Goal: Information Seeking & Learning: Learn about a topic

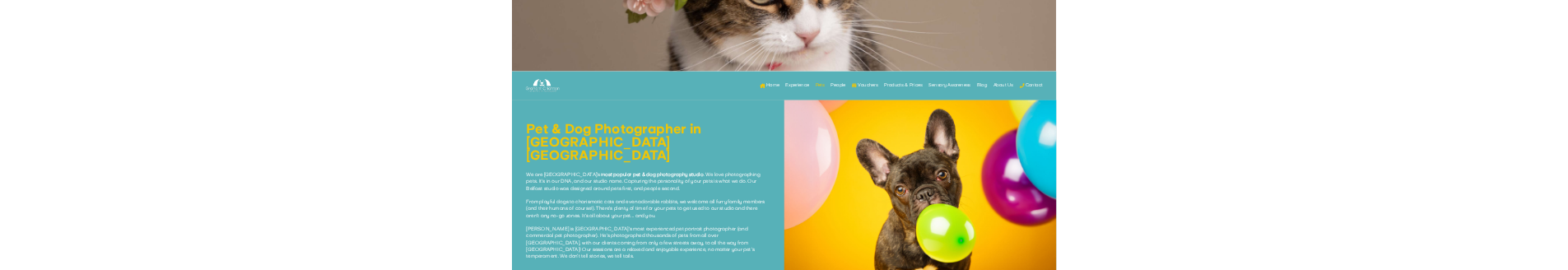
scroll to position [411, 0]
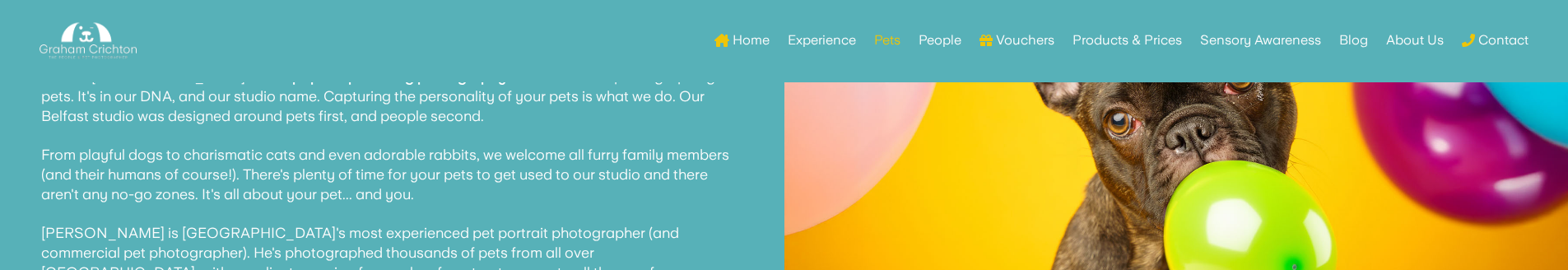
click at [688, 125] on p "We are Northern Ireland's most popular pet & dog photography studio . We love p…" at bounding box center [392, 183] width 702 height 273
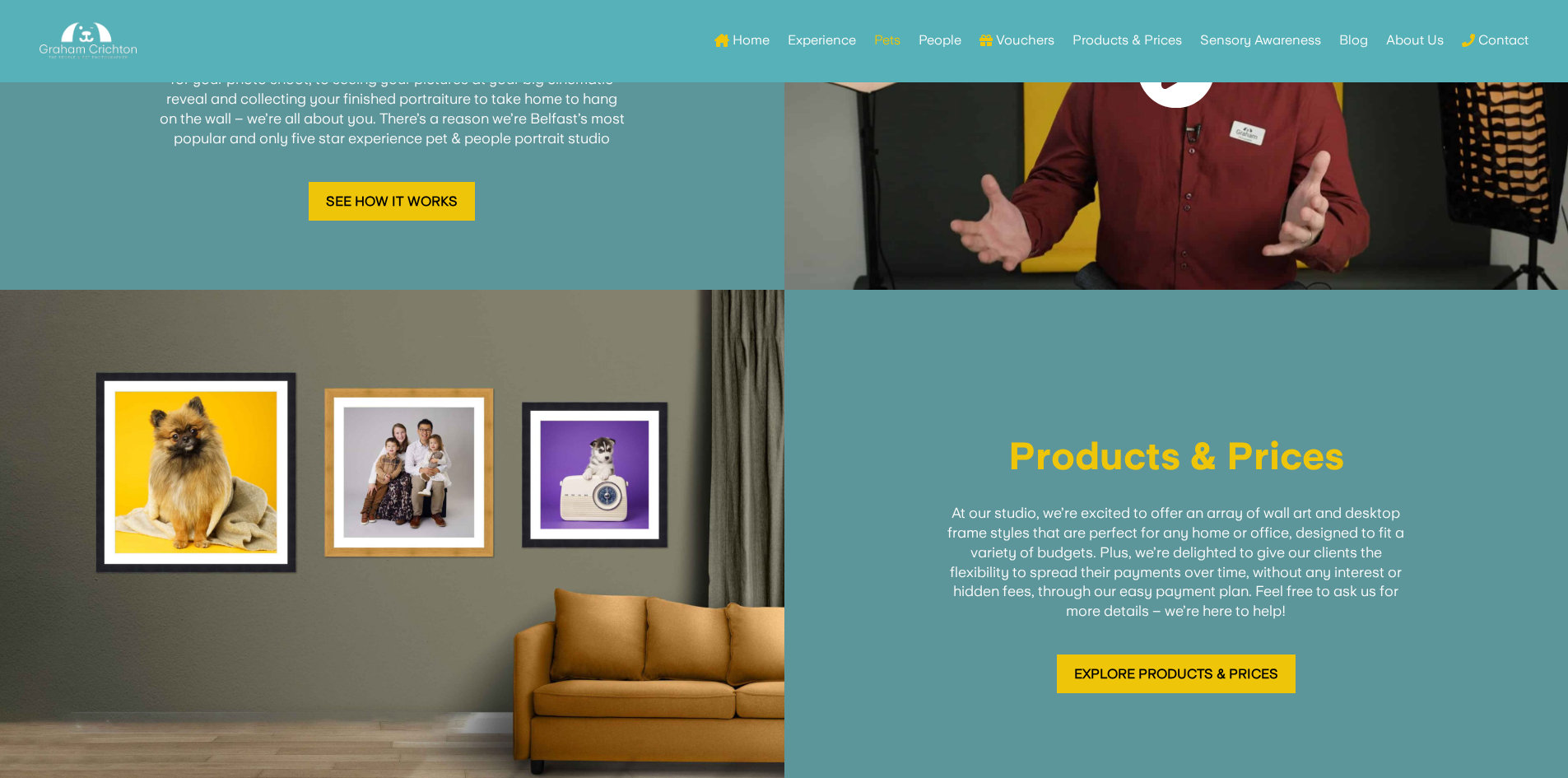
scroll to position [2058, 0]
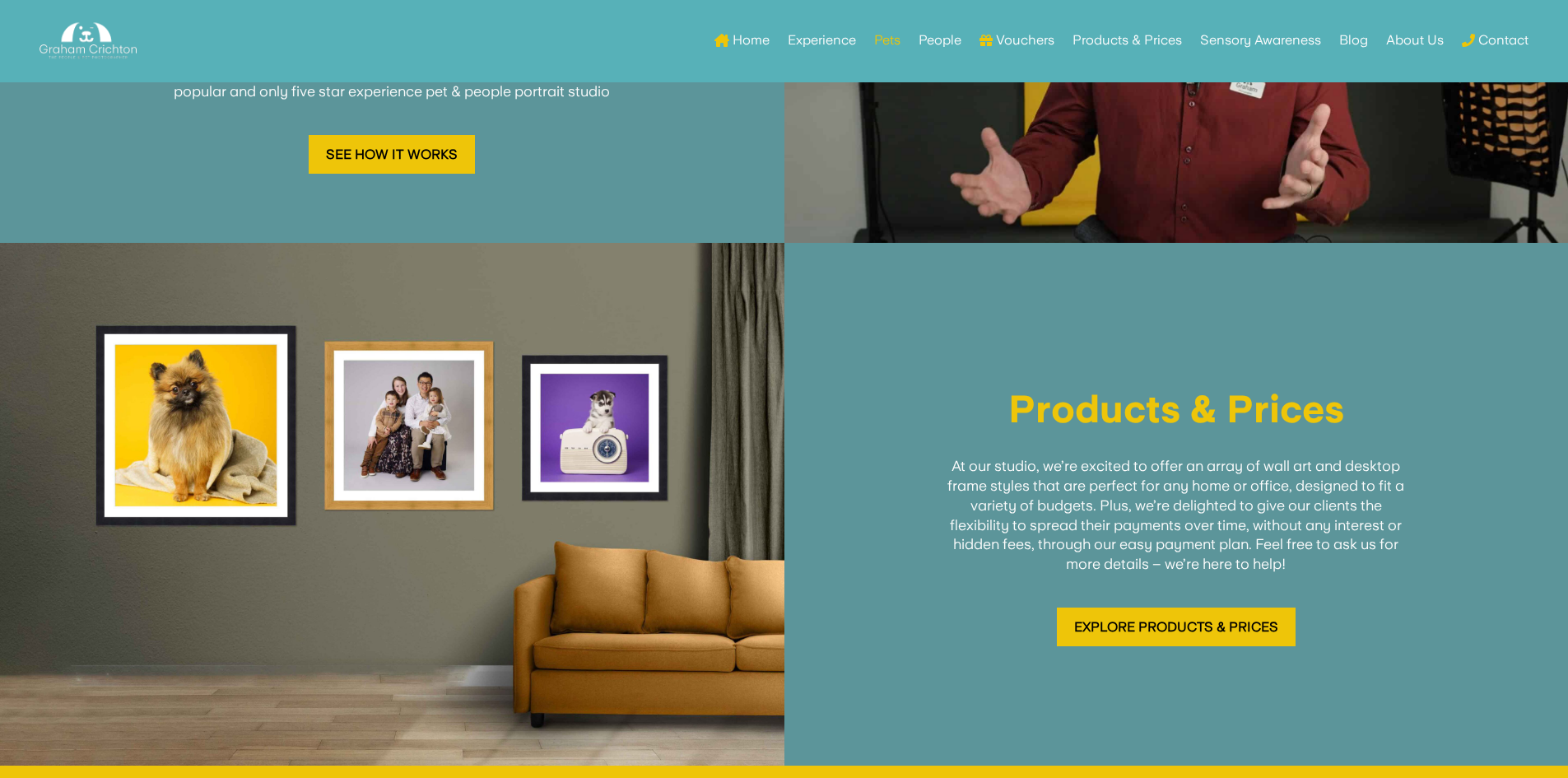
drag, startPoint x: 870, startPoint y: 348, endPoint x: 845, endPoint y: 304, distance: 50.6
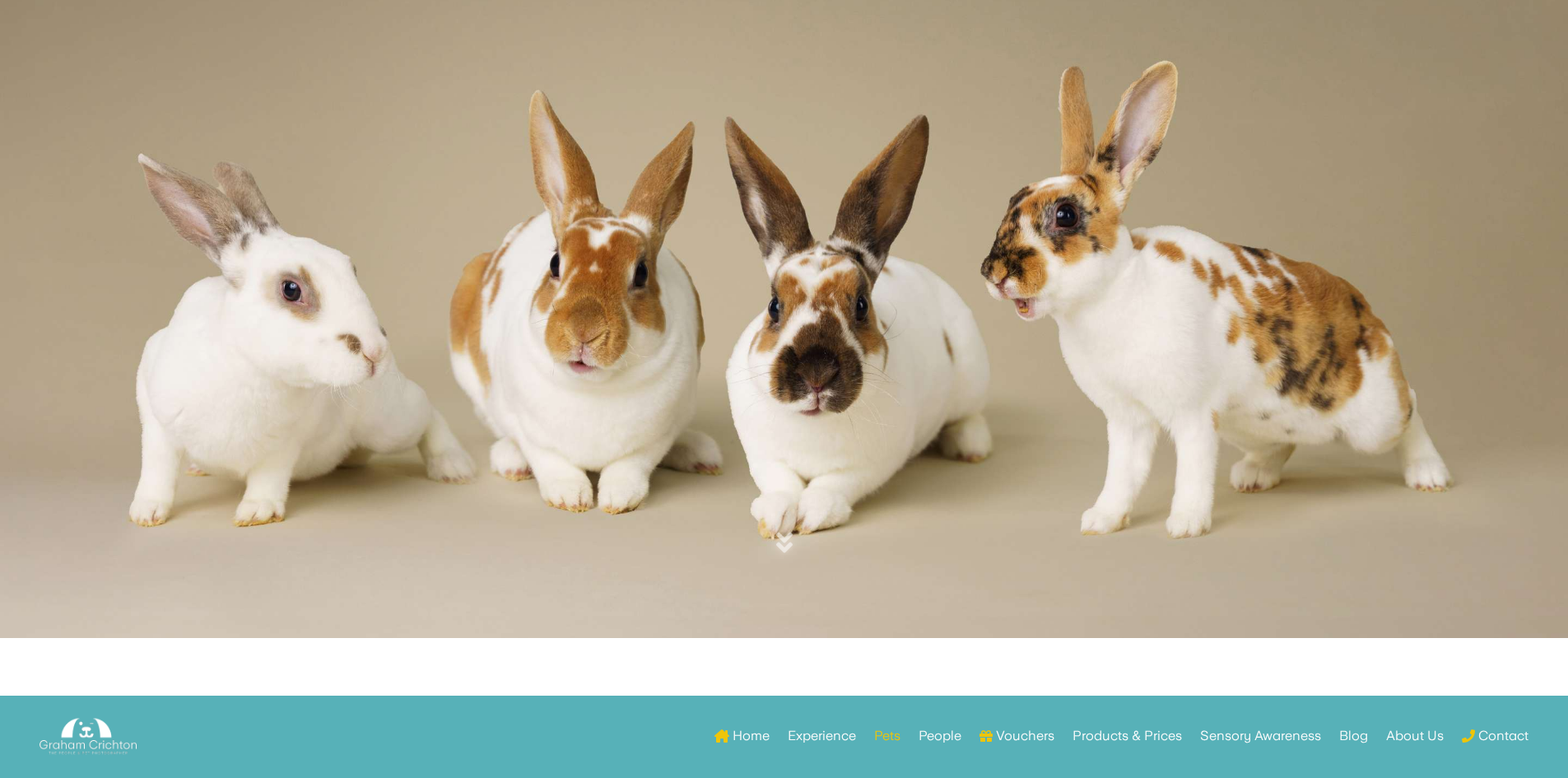
scroll to position [0, 0]
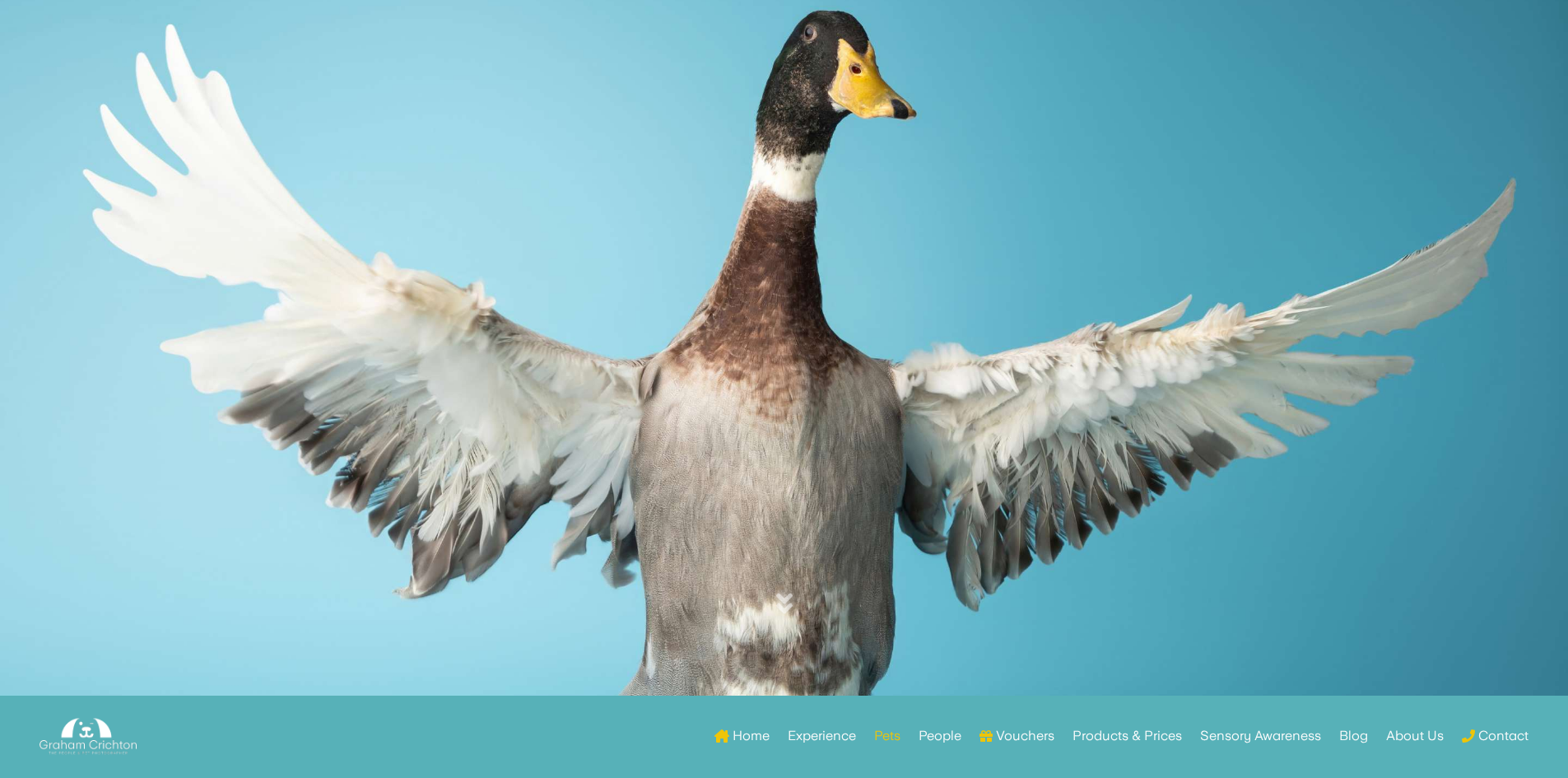
click at [757, 738] on link "Home" at bounding box center [742, 739] width 55 height 64
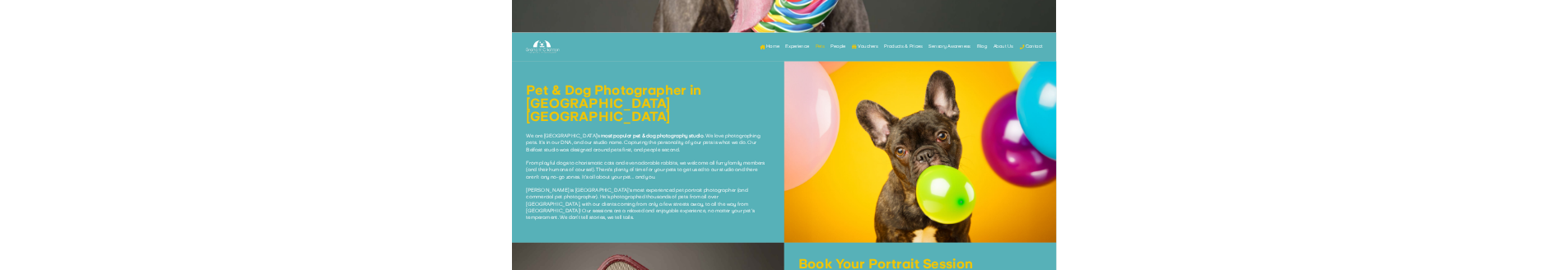
scroll to position [575, 0]
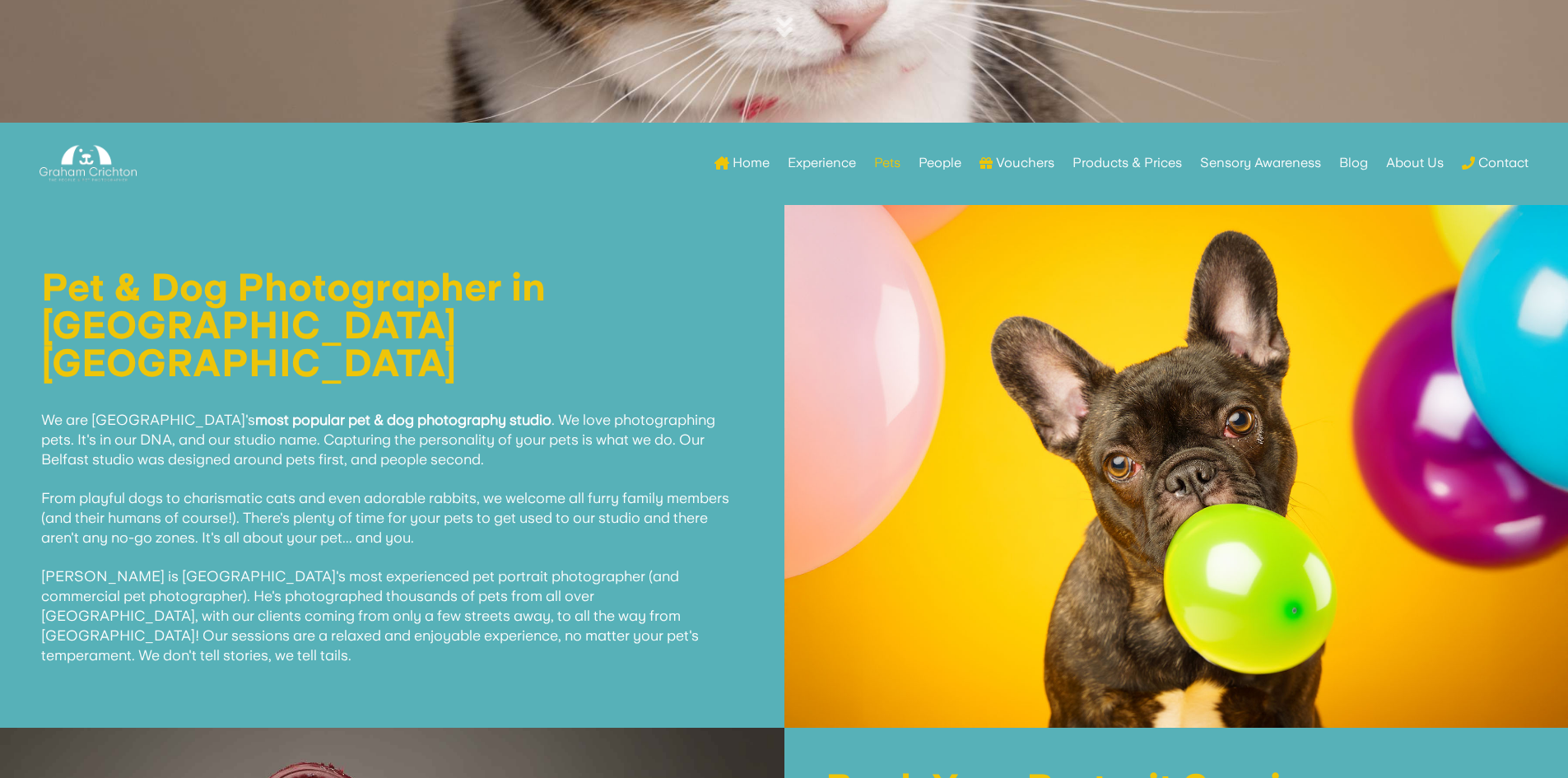
drag, startPoint x: 714, startPoint y: 241, endPoint x: 580, endPoint y: 151, distance: 161.4
drag, startPoint x: 580, startPoint y: 151, endPoint x: 514, endPoint y: 236, distance: 107.6
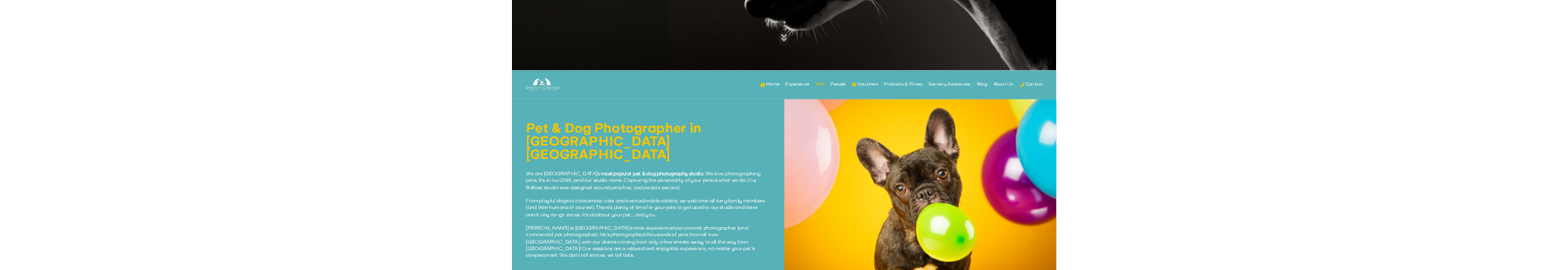
scroll to position [493, 0]
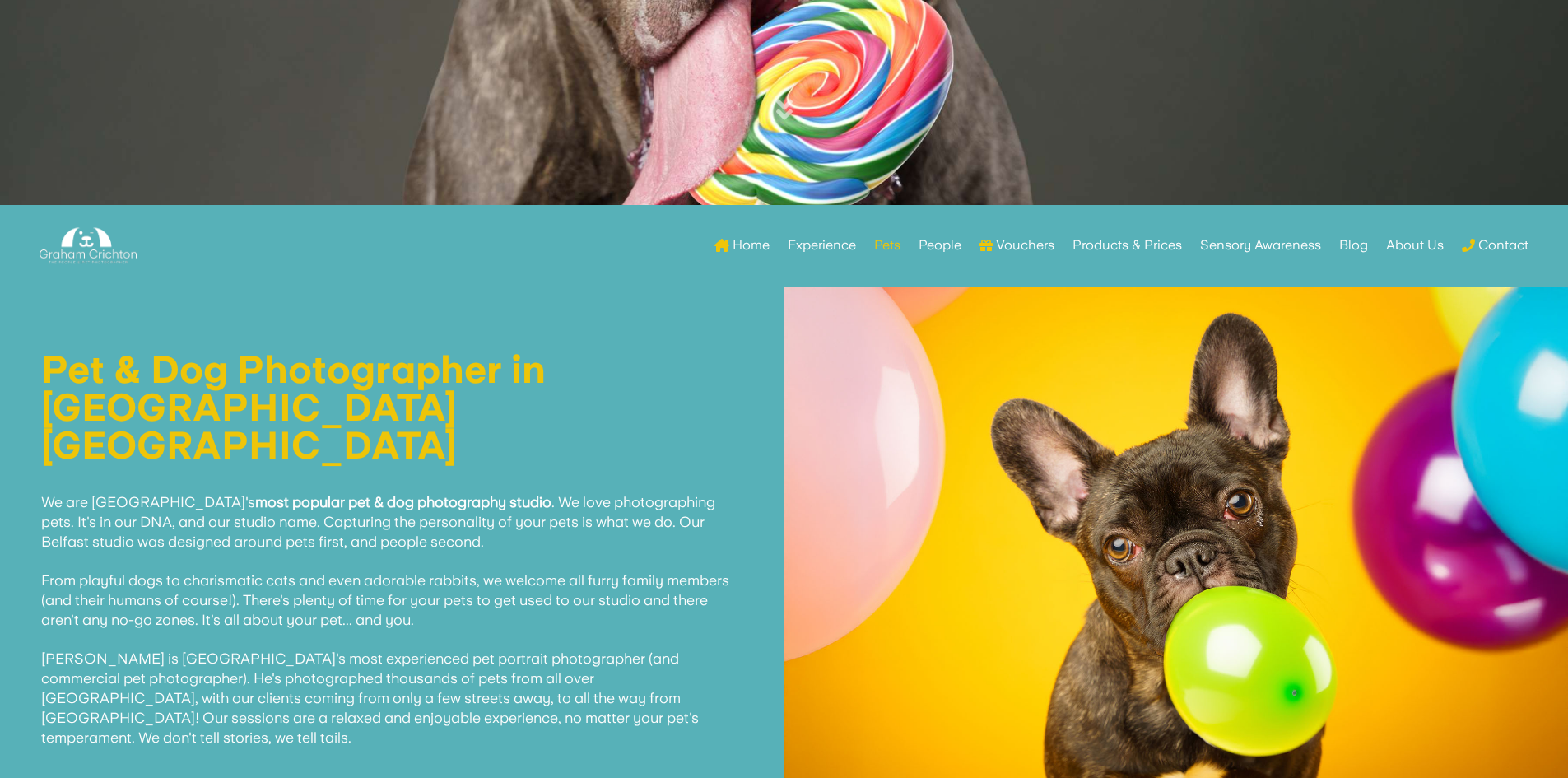
drag, startPoint x: 706, startPoint y: 317, endPoint x: 577, endPoint y: 241, distance: 149.7
click at [779, 104] on icon at bounding box center [784, 109] width 16 height 26
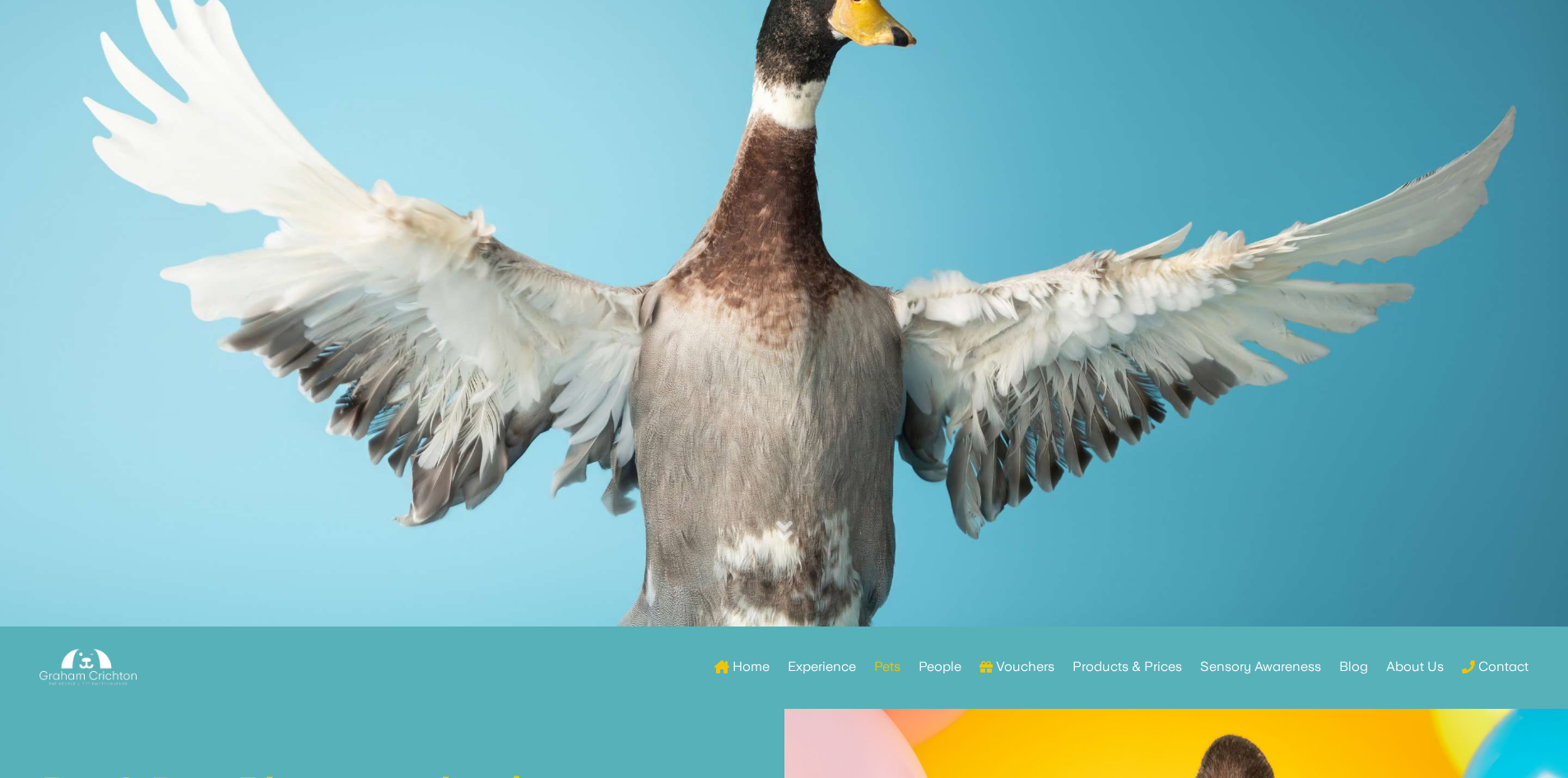
scroll to position [0, 0]
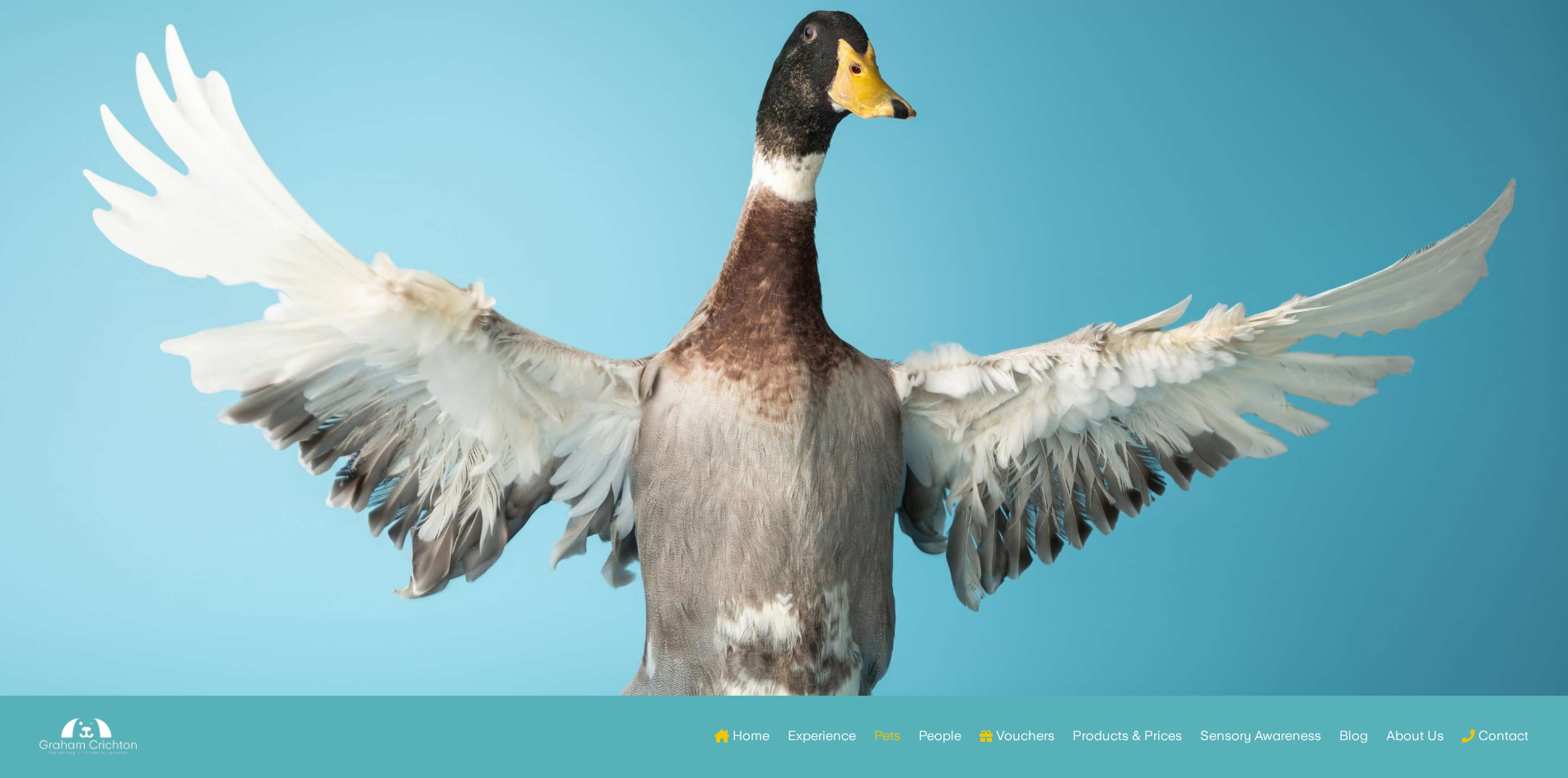
click at [784, 604] on icon at bounding box center [784, 603] width 16 height 26
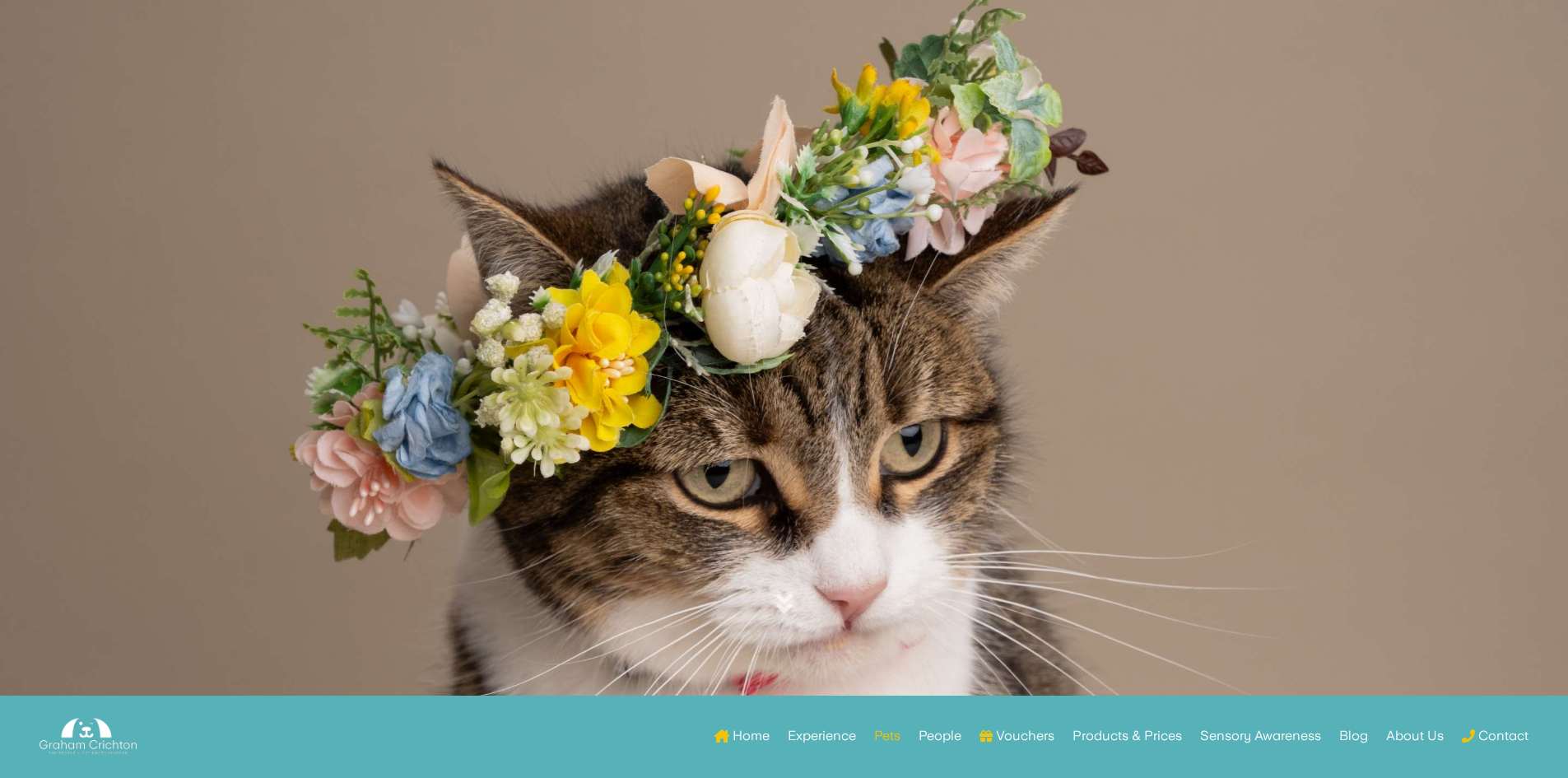
click at [788, 604] on icon at bounding box center [784, 603] width 16 height 26
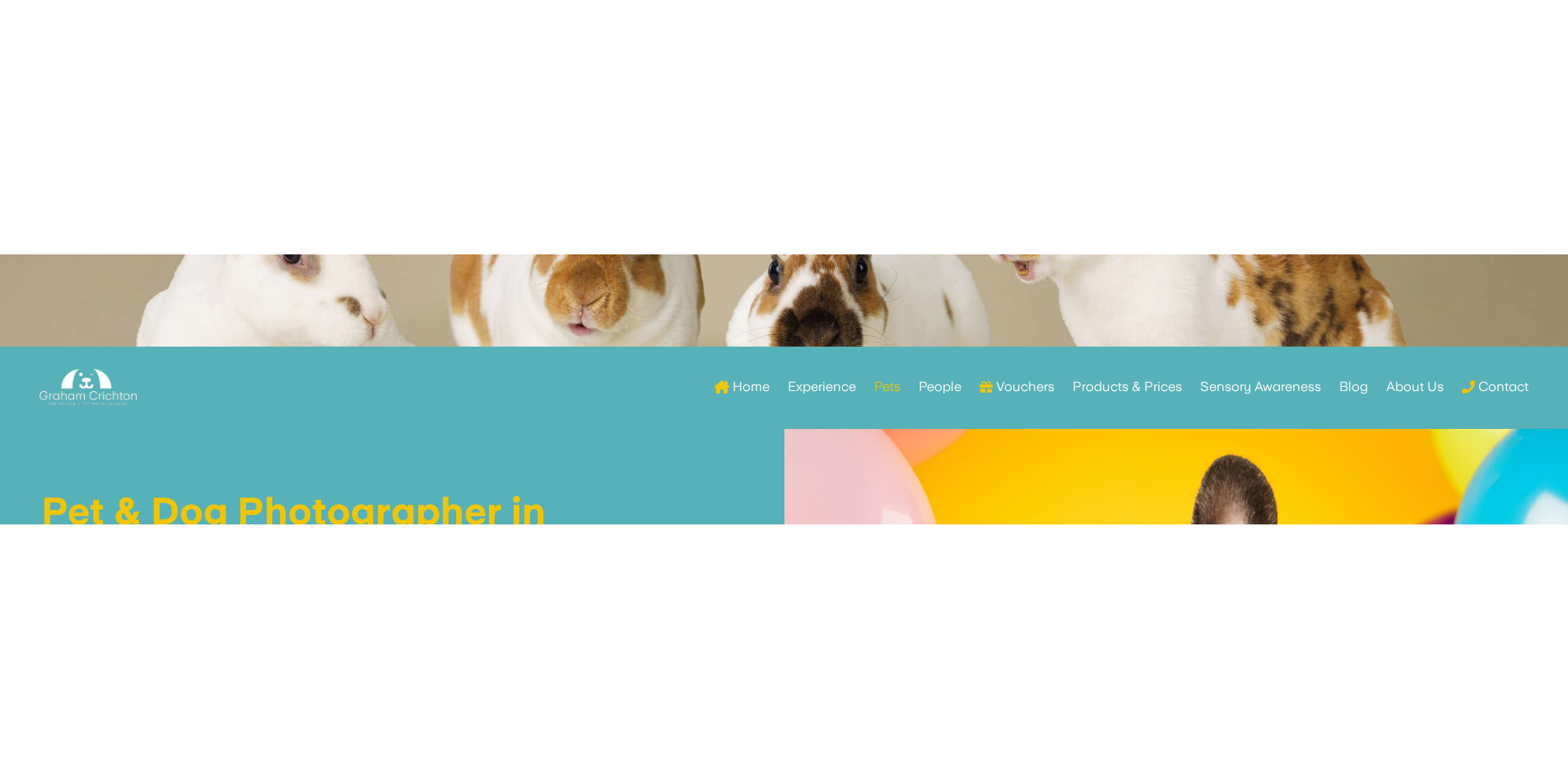
scroll to position [23, 0]
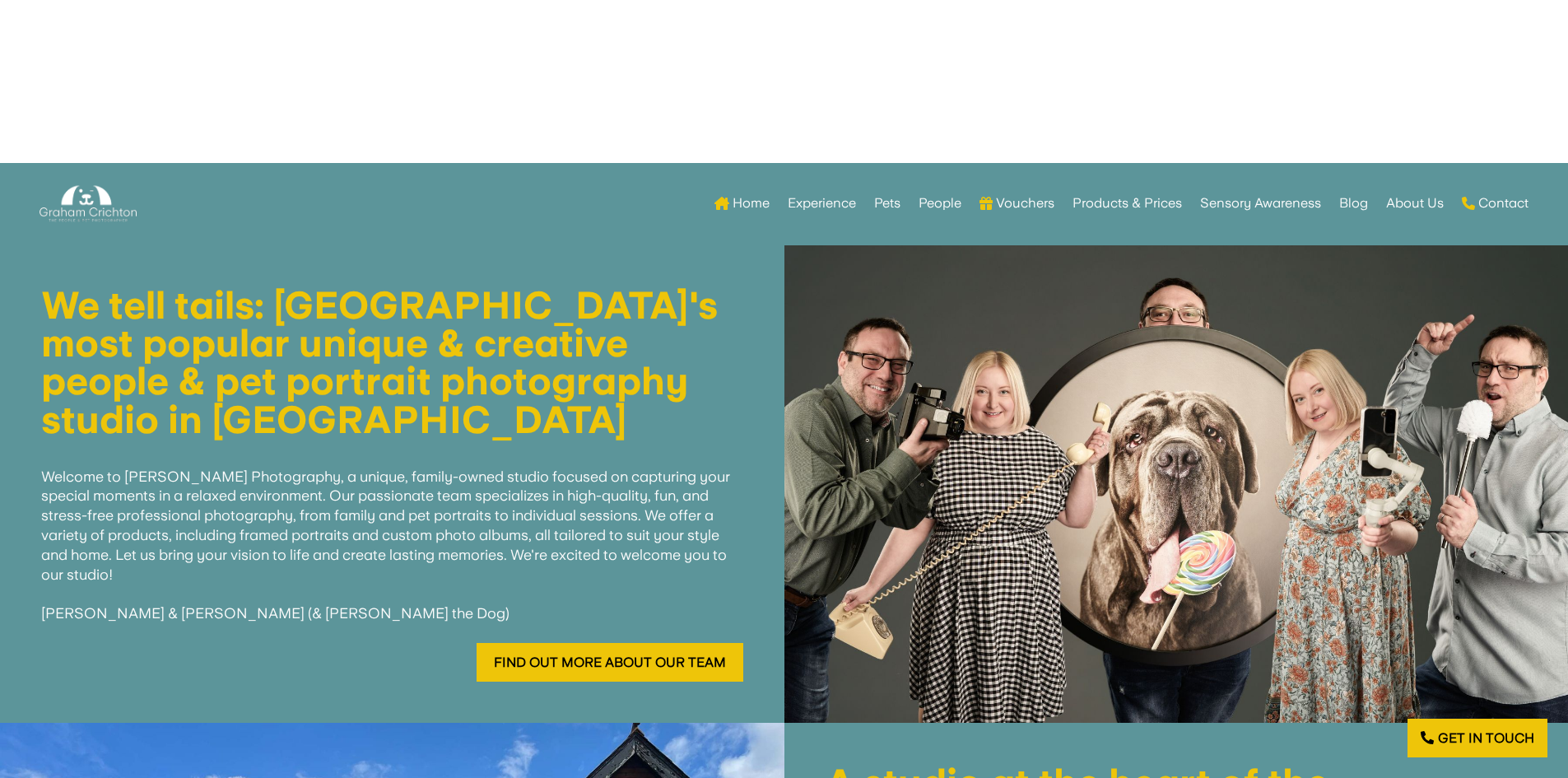
scroll to position [576, 0]
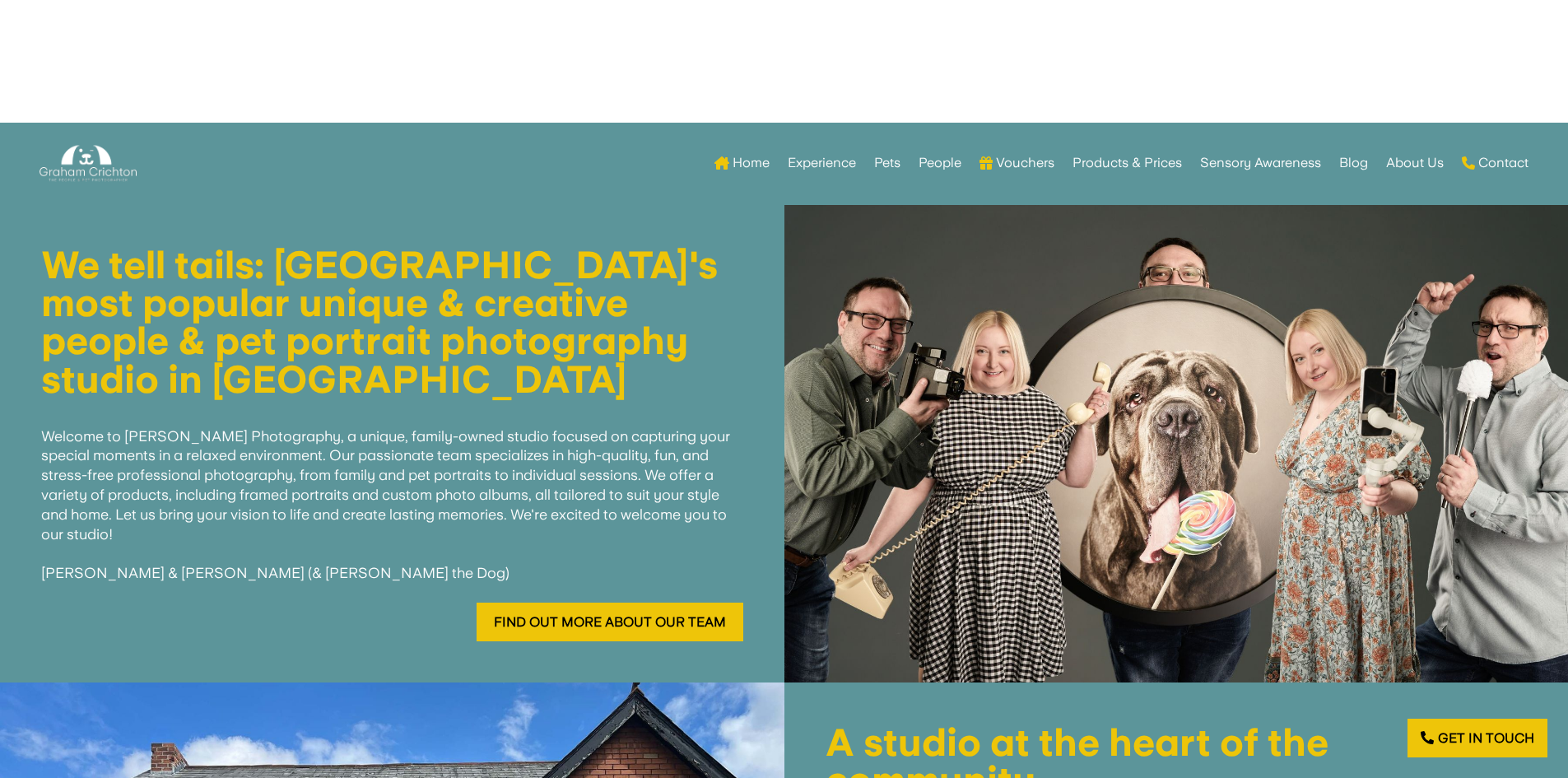
drag, startPoint x: 744, startPoint y: 228, endPoint x: 749, endPoint y: 208, distance: 20.6
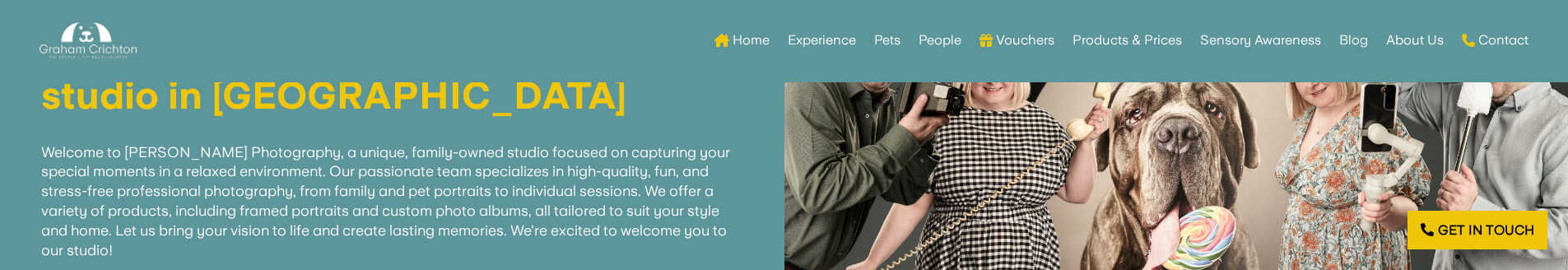
scroll to position [329, 0]
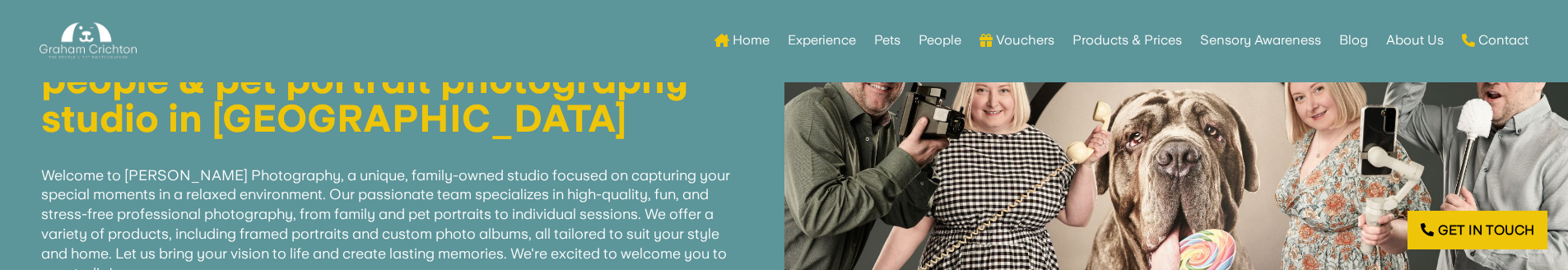
click at [890, 170] on div at bounding box center [1176, 182] width 784 height 477
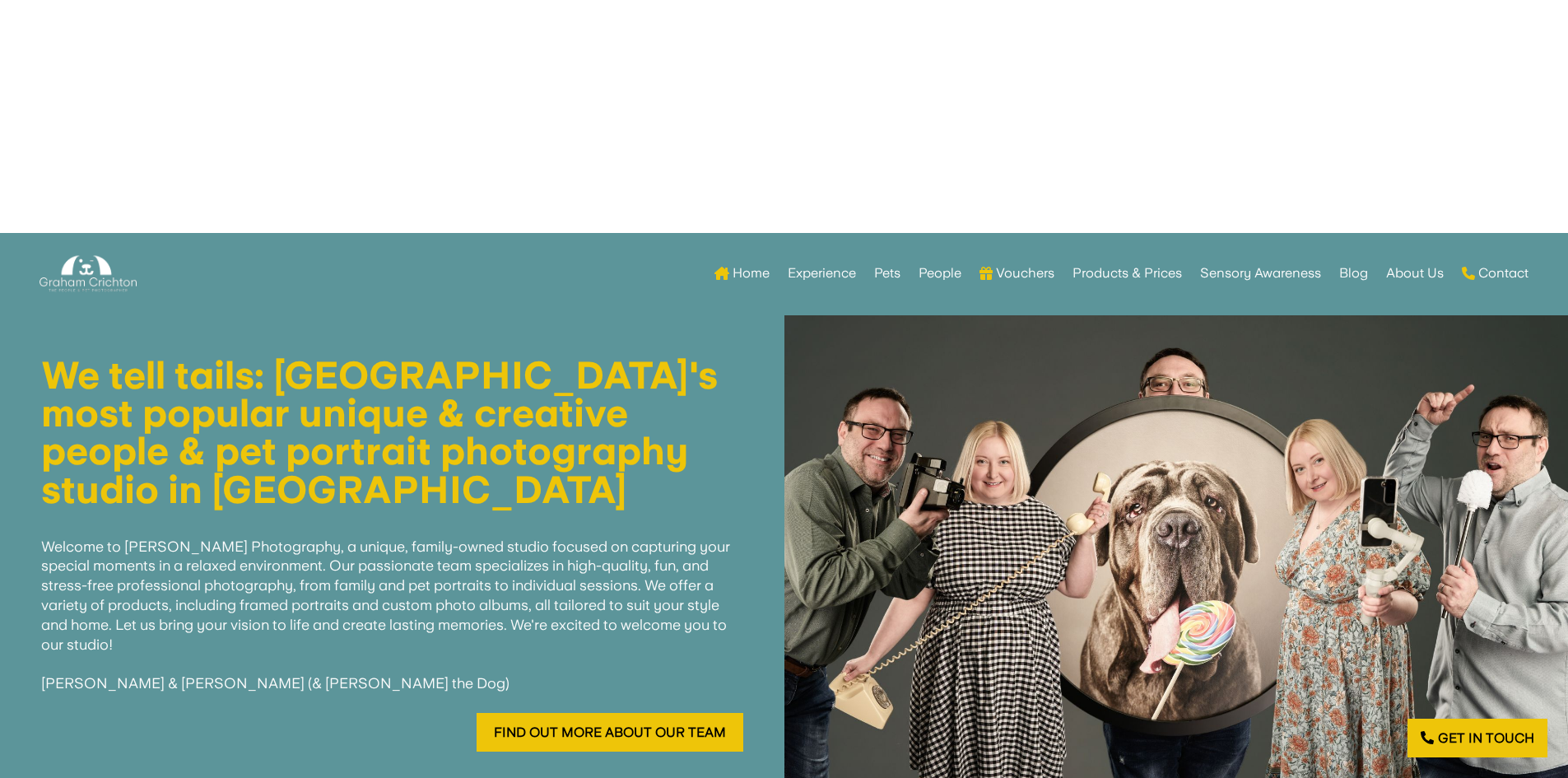
scroll to position [576, 0]
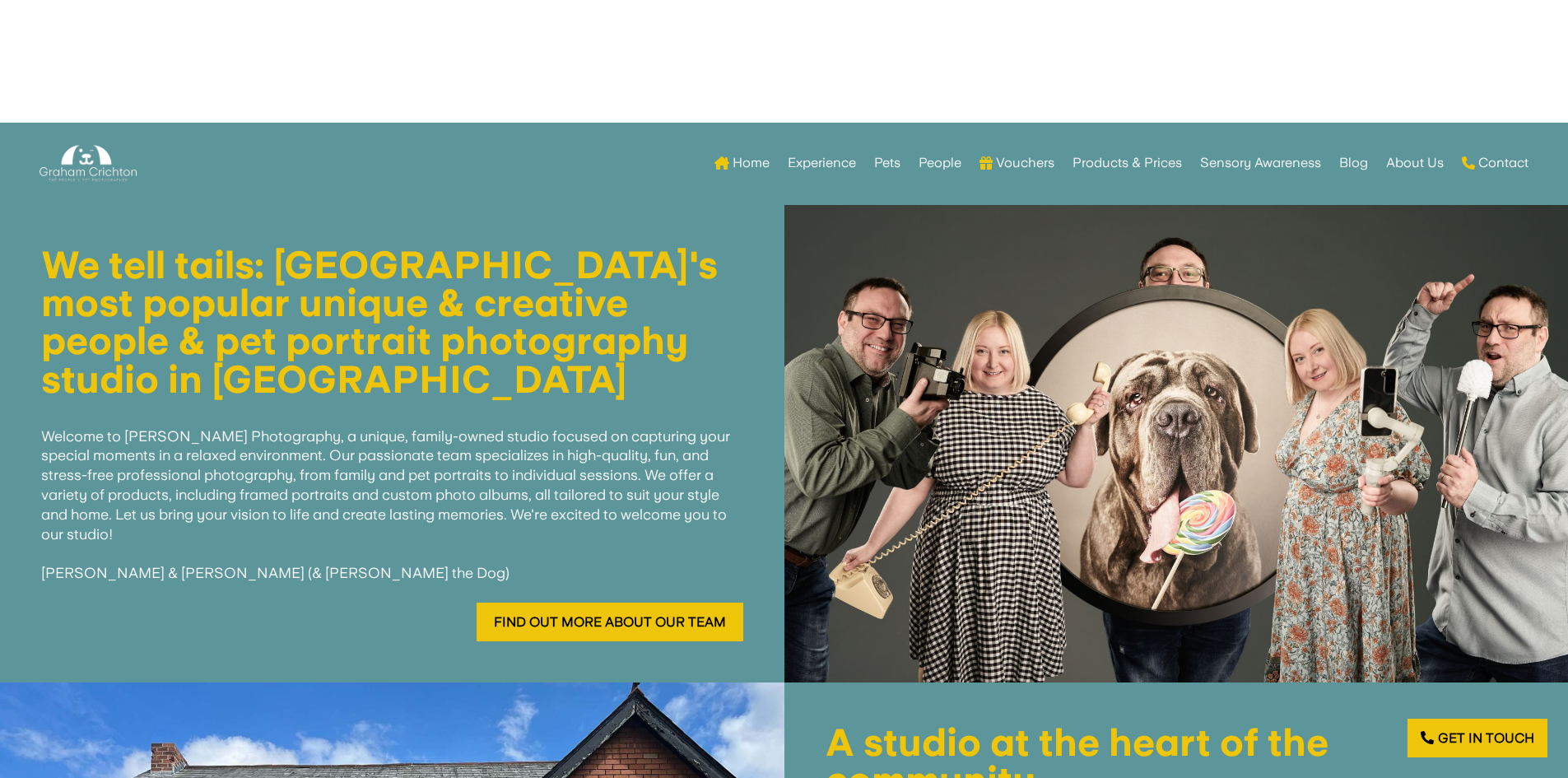
click at [516, 472] on span "Welcome to Graham Crichton Photography, a unique, family-owned studio focused o…" at bounding box center [385, 504] width 689 height 155
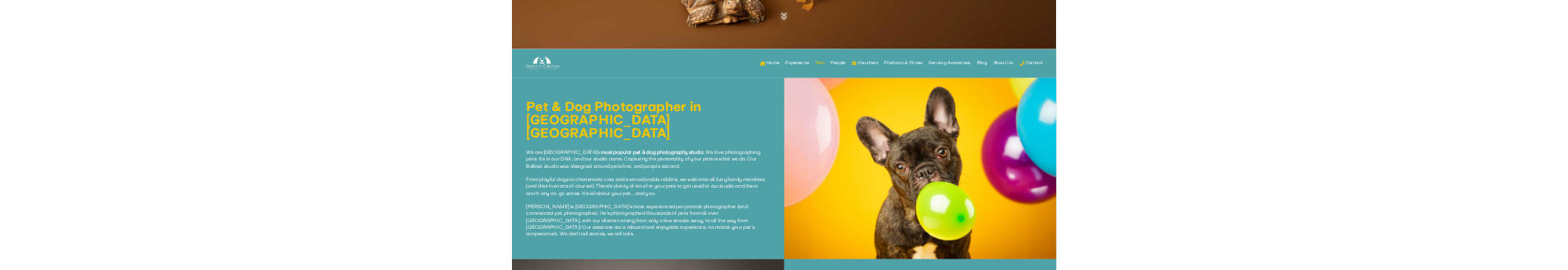
scroll to position [575, 0]
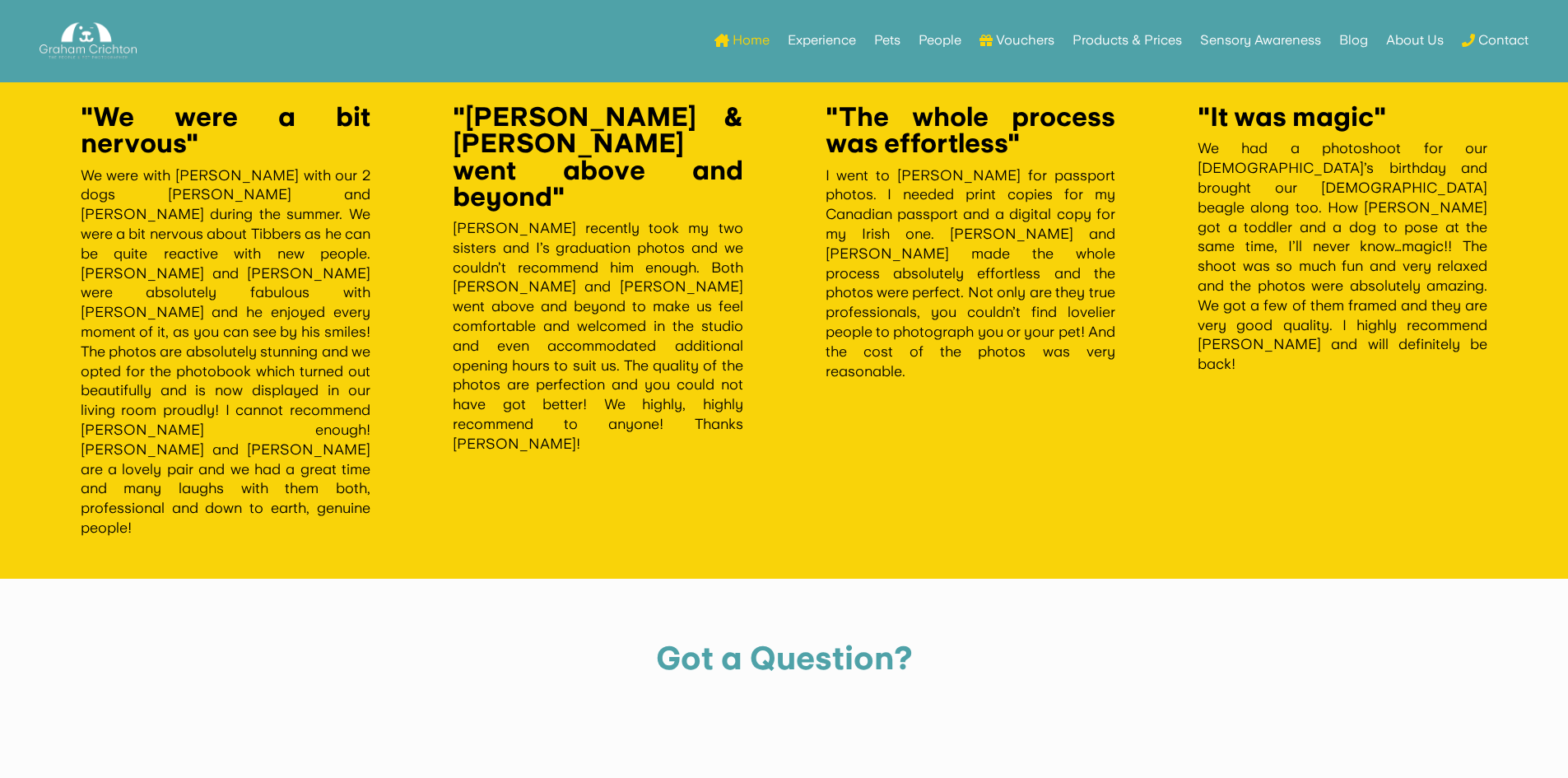
scroll to position [3291, 0]
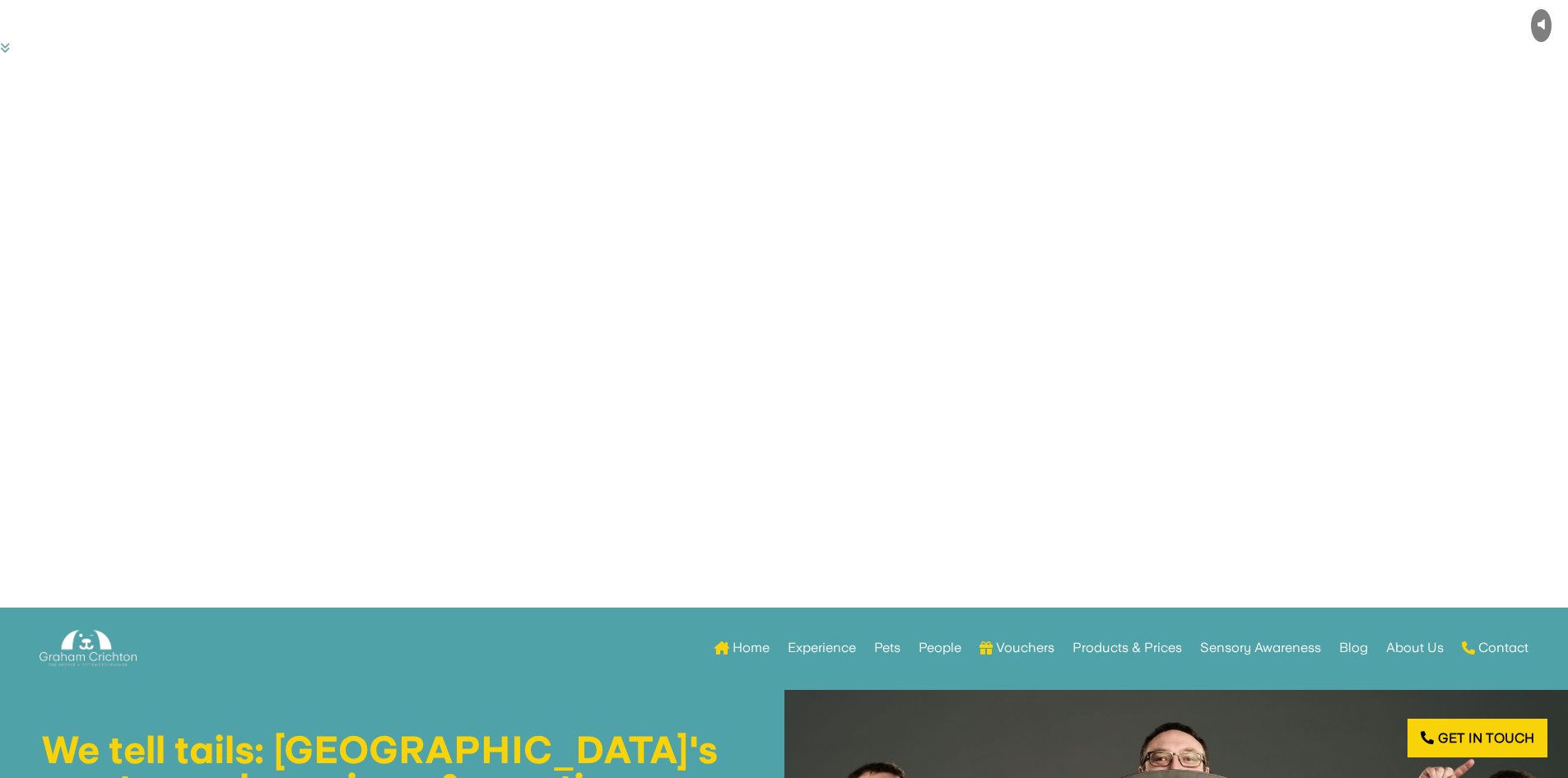
scroll to position [247, 0]
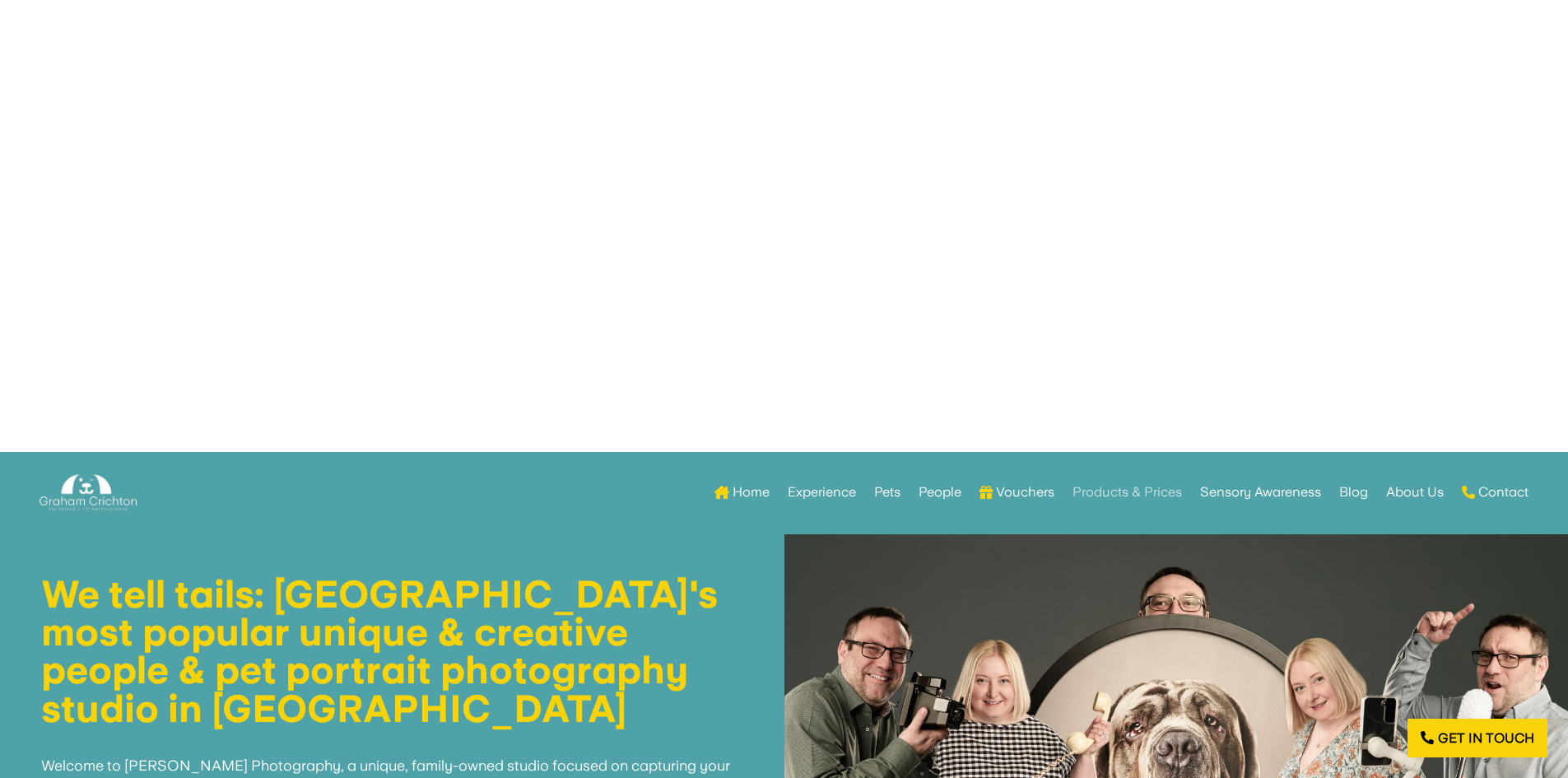
click at [1153, 498] on link "Products & Prices" at bounding box center [1128, 492] width 109 height 64
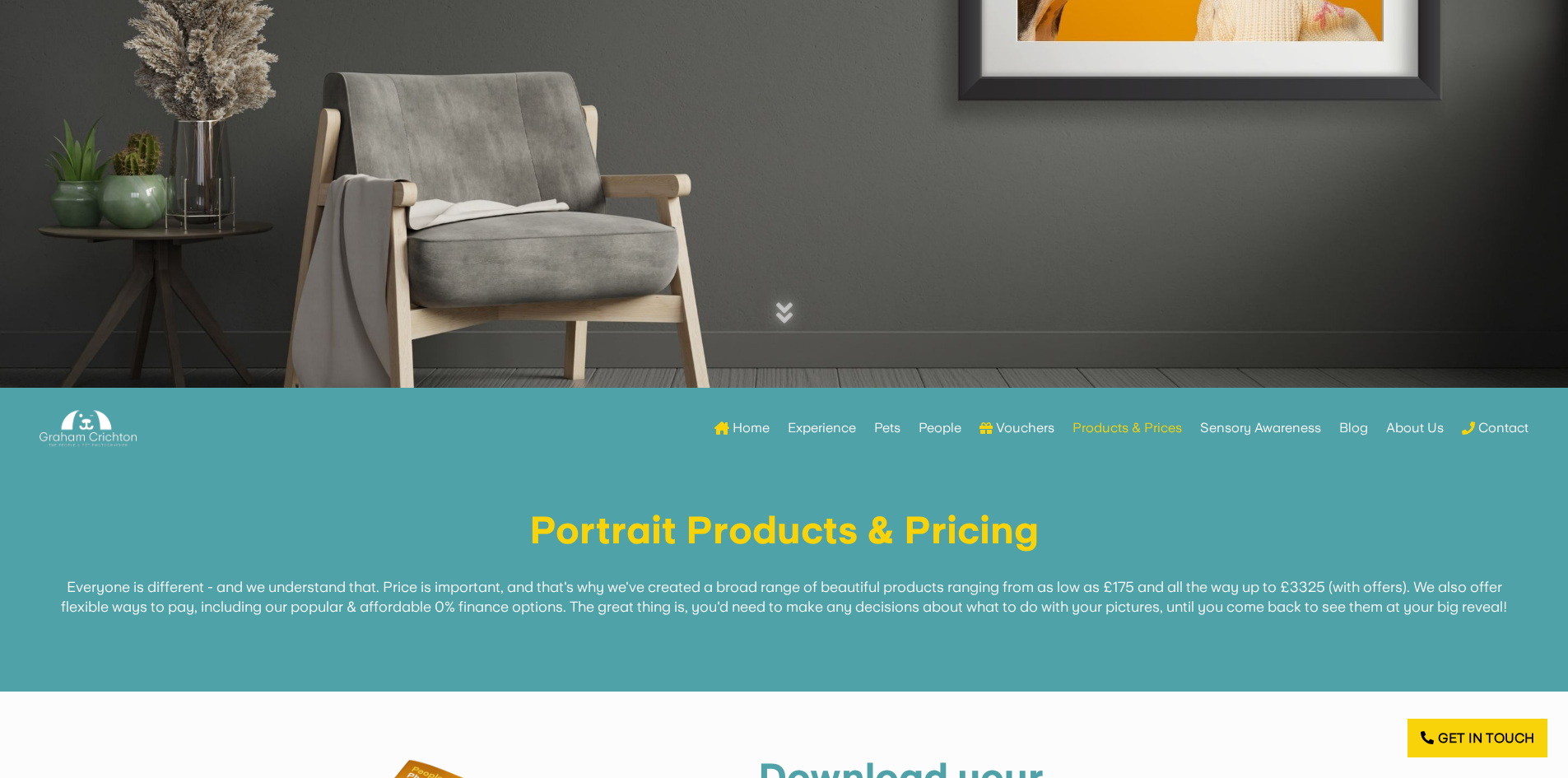
scroll to position [412, 0]
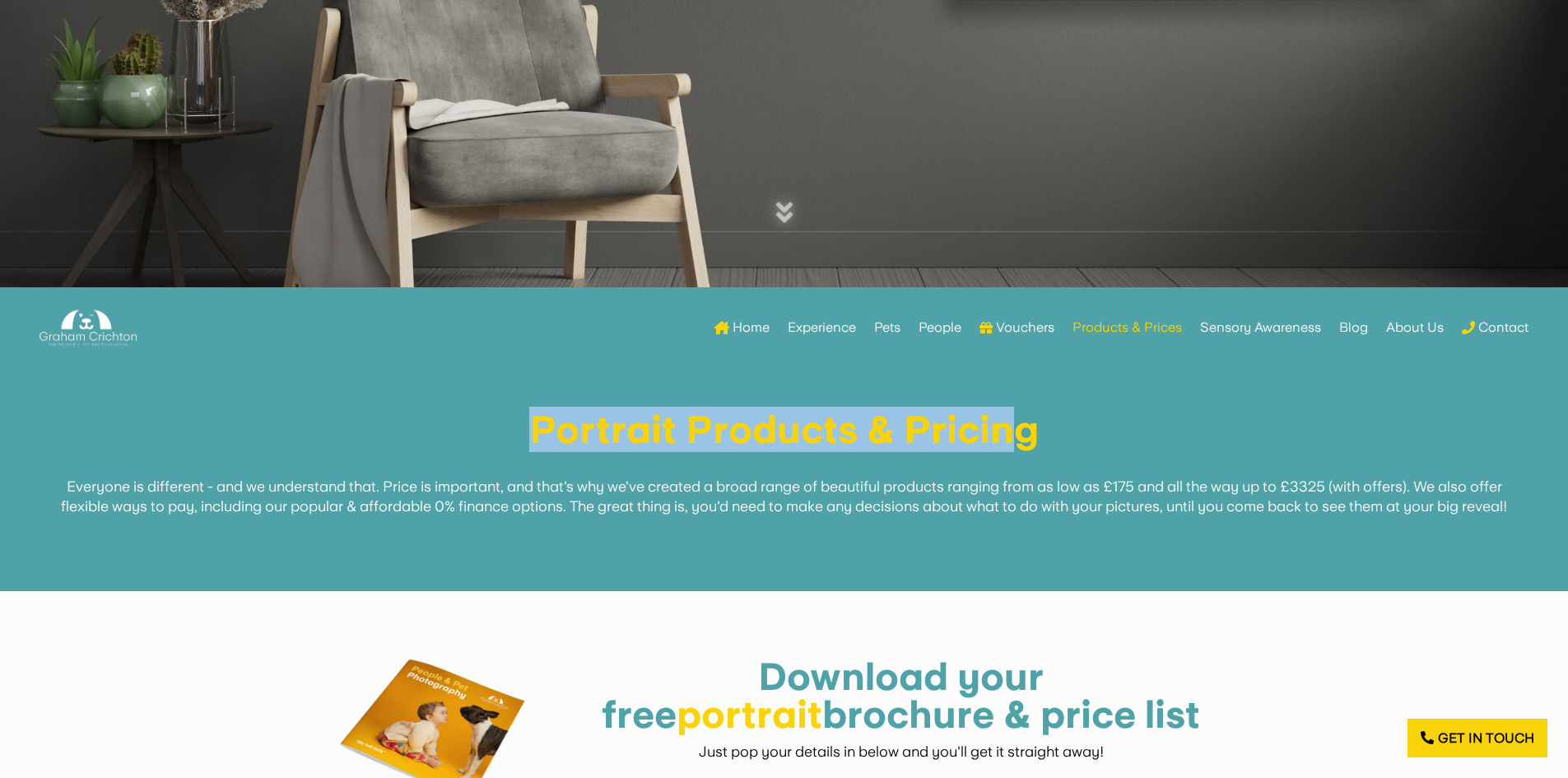
drag, startPoint x: 1021, startPoint y: 438, endPoint x: 495, endPoint y: 427, distance: 526.1
click at [495, 427] on h1 "Portrait Products & Pricing" at bounding box center [784, 433] width 1486 height 46
click at [731, 434] on h1 "Portrait Products & Pricing" at bounding box center [784, 433] width 1486 height 46
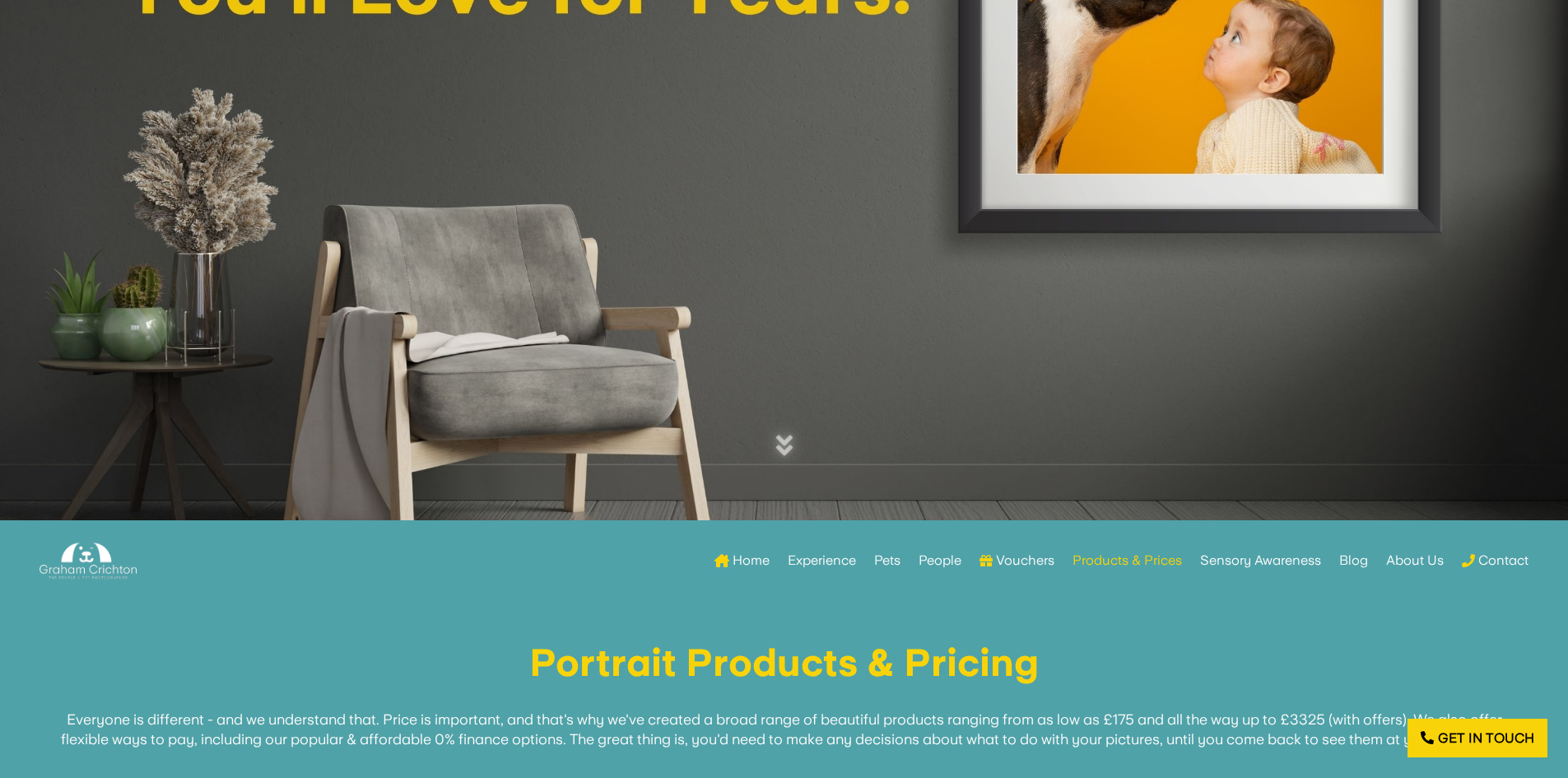
scroll to position [0, 0]
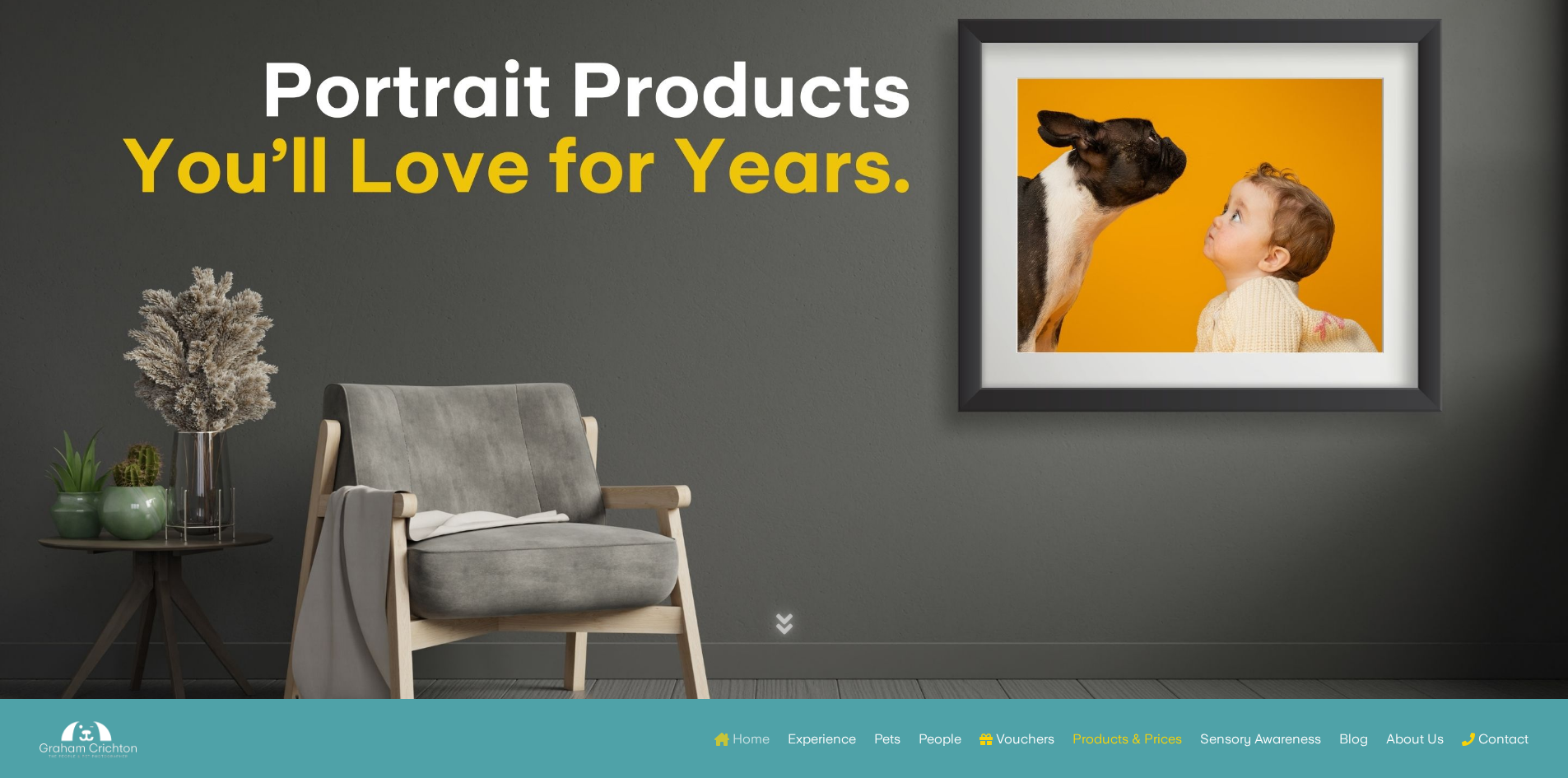
click at [762, 744] on link "Home" at bounding box center [742, 739] width 55 height 64
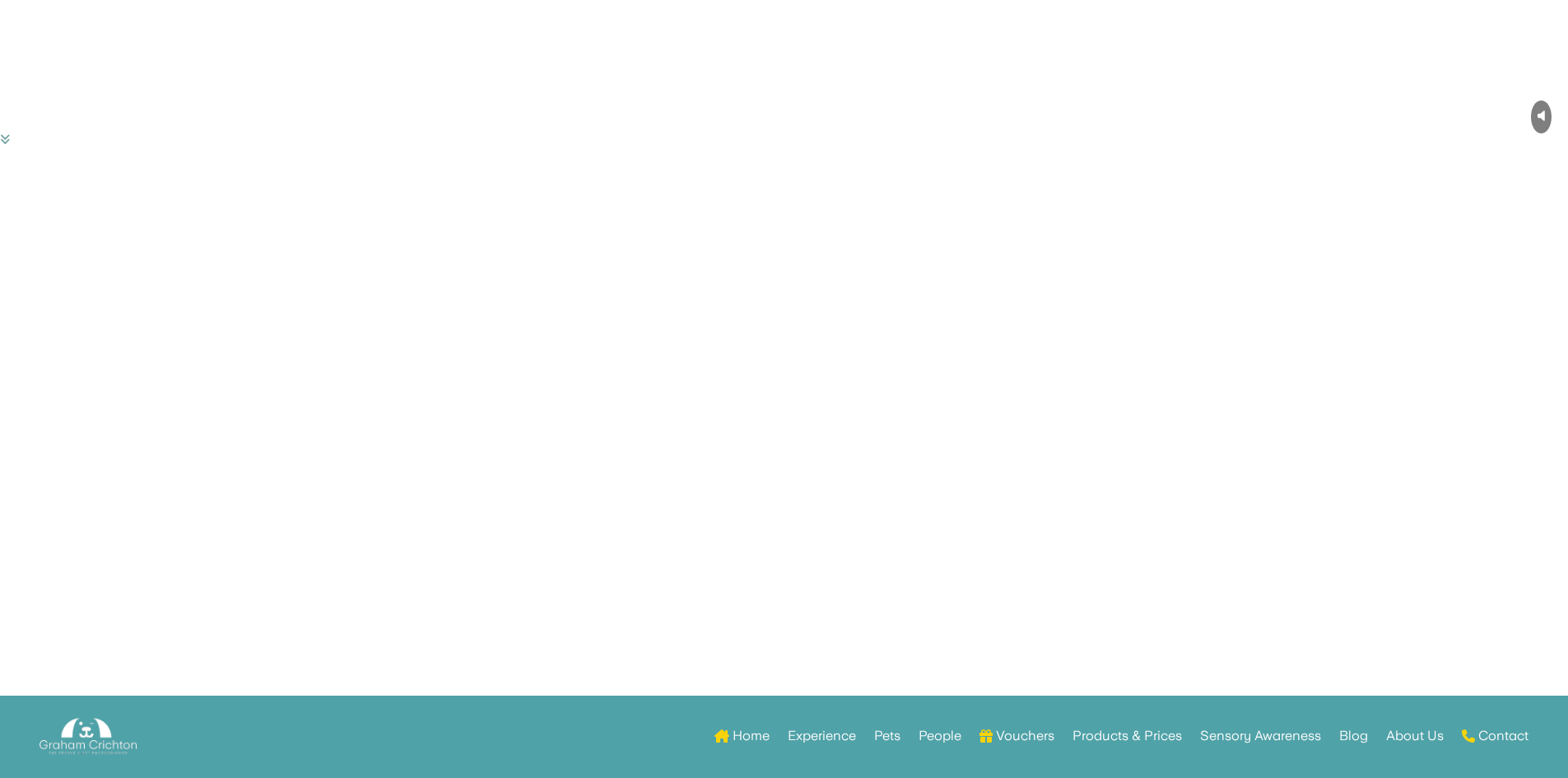
click at [1040, 737] on link "Vouchers" at bounding box center [1017, 739] width 75 height 64
click at [1033, 732] on link "Vouchers" at bounding box center [1017, 739] width 75 height 64
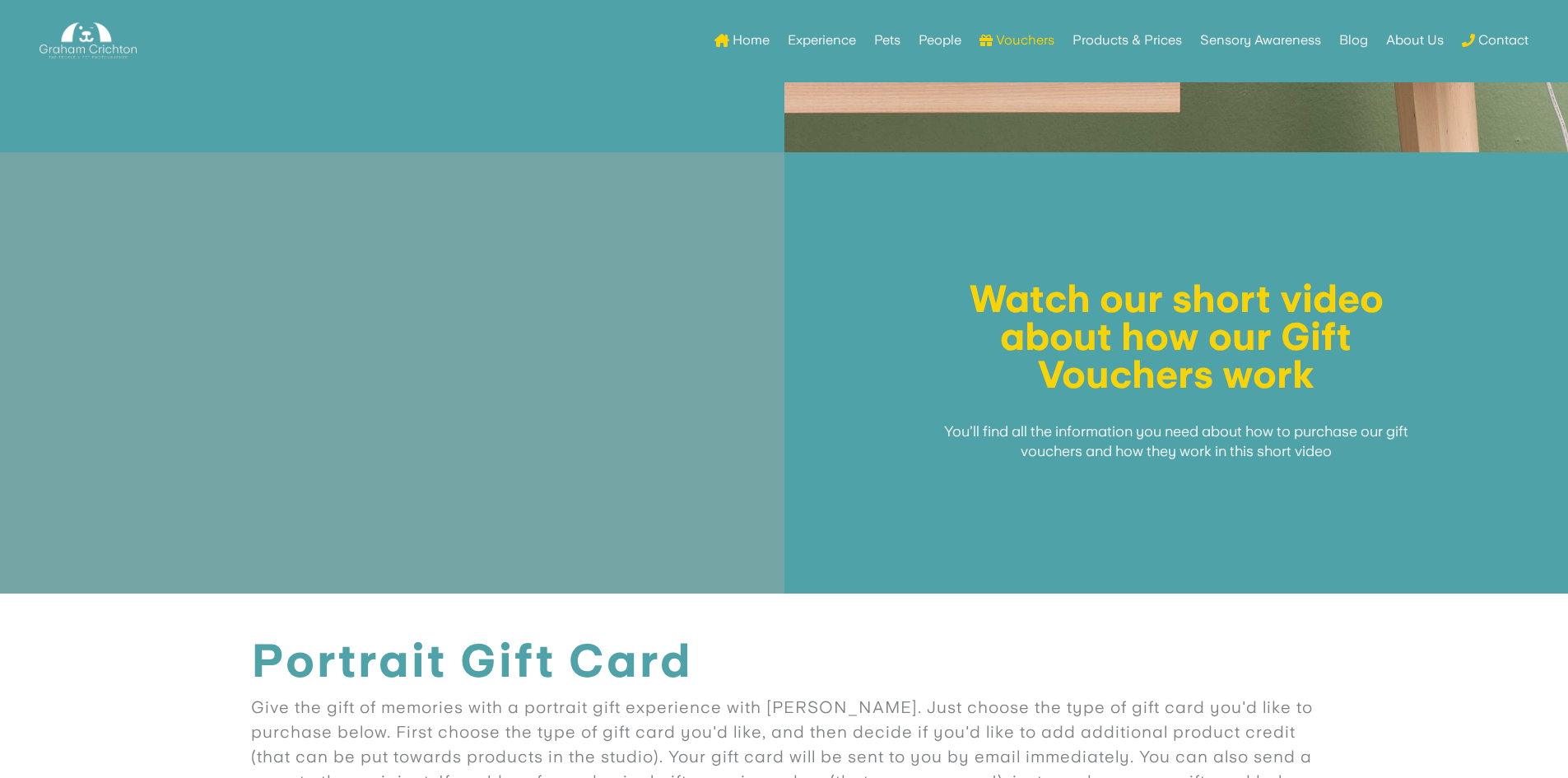
scroll to position [1070, 0]
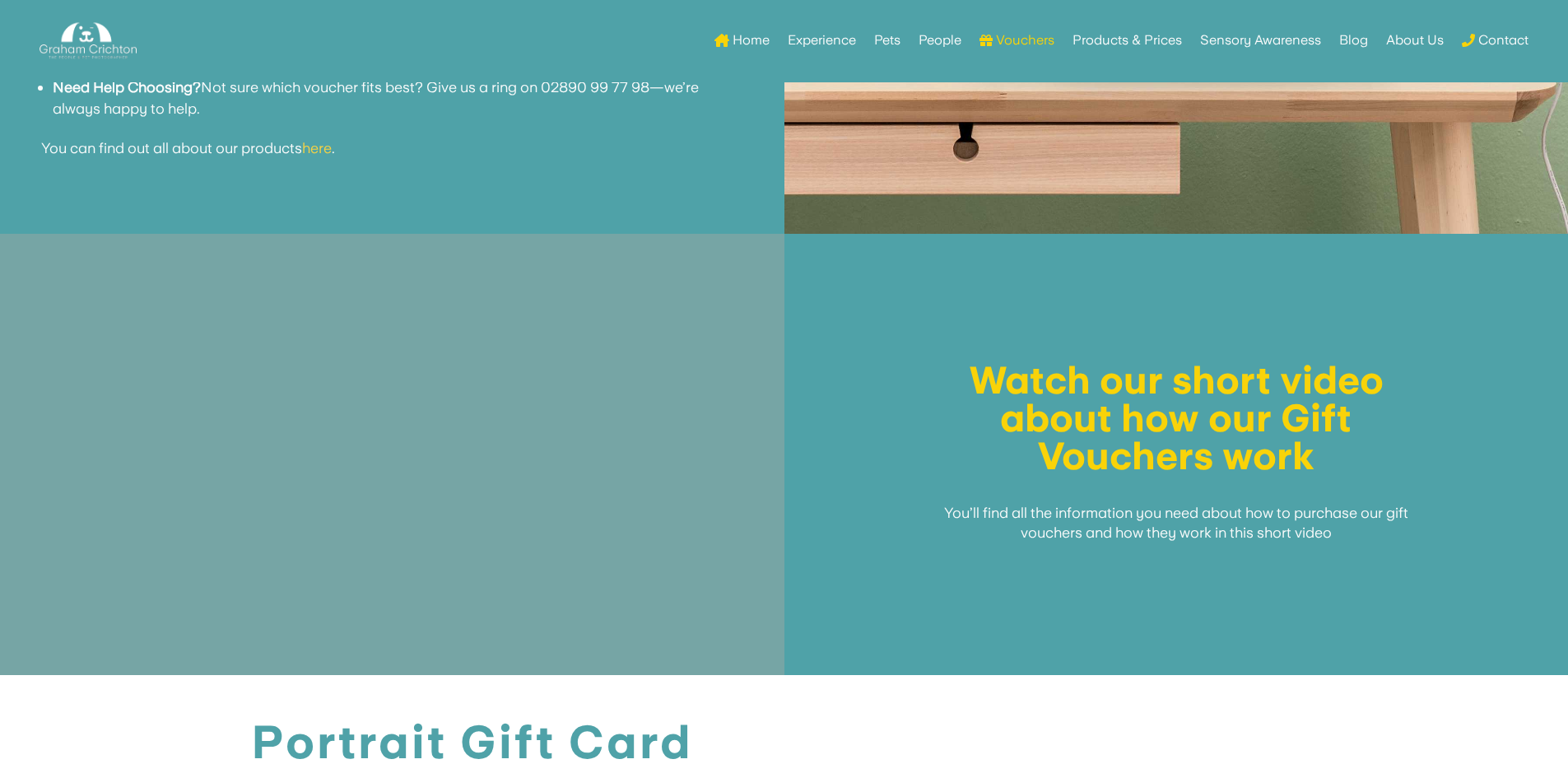
click at [1163, 730] on h1 "Portrait Gift Card" at bounding box center [784, 742] width 1067 height 55
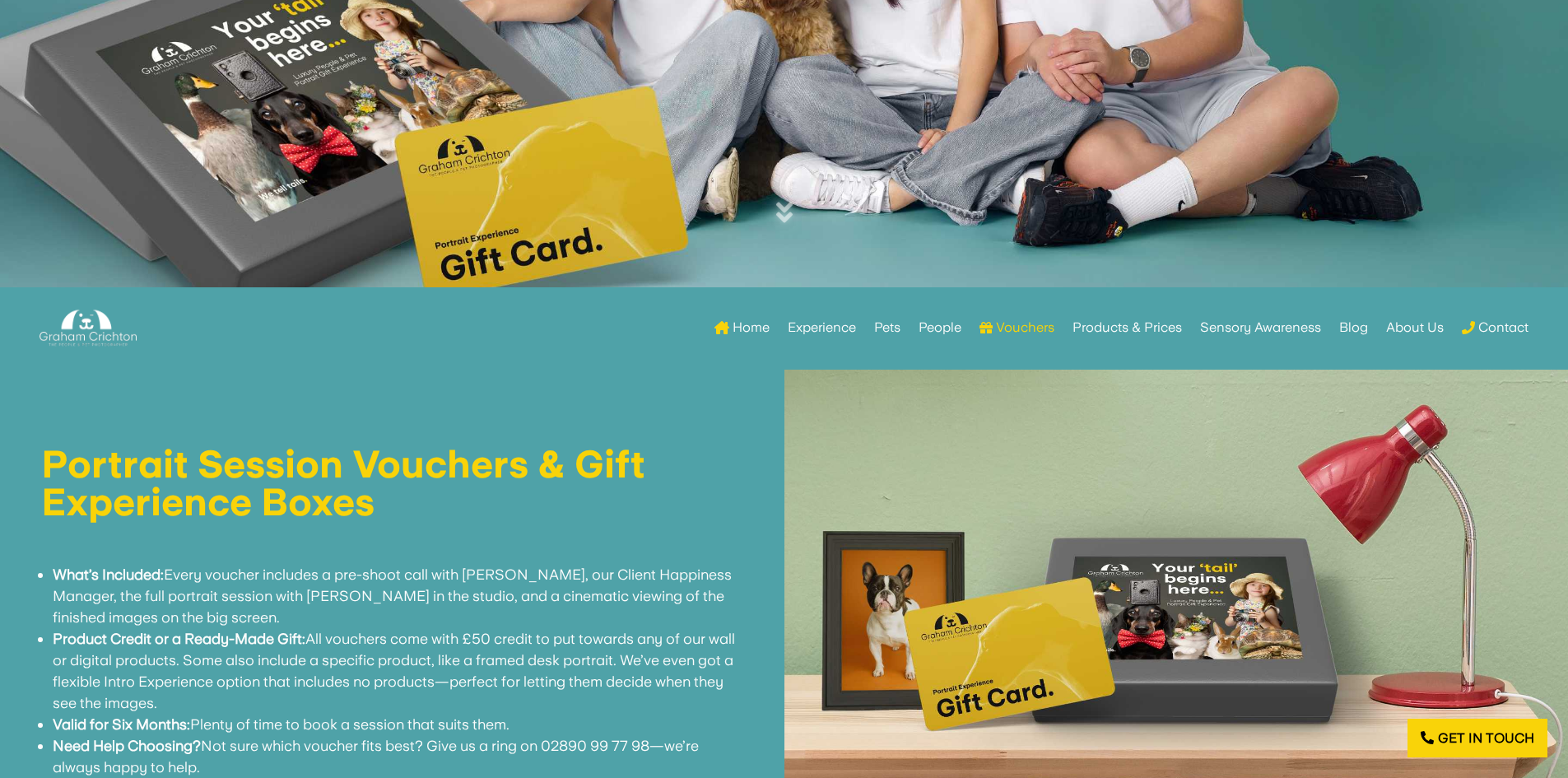
scroll to position [0, 0]
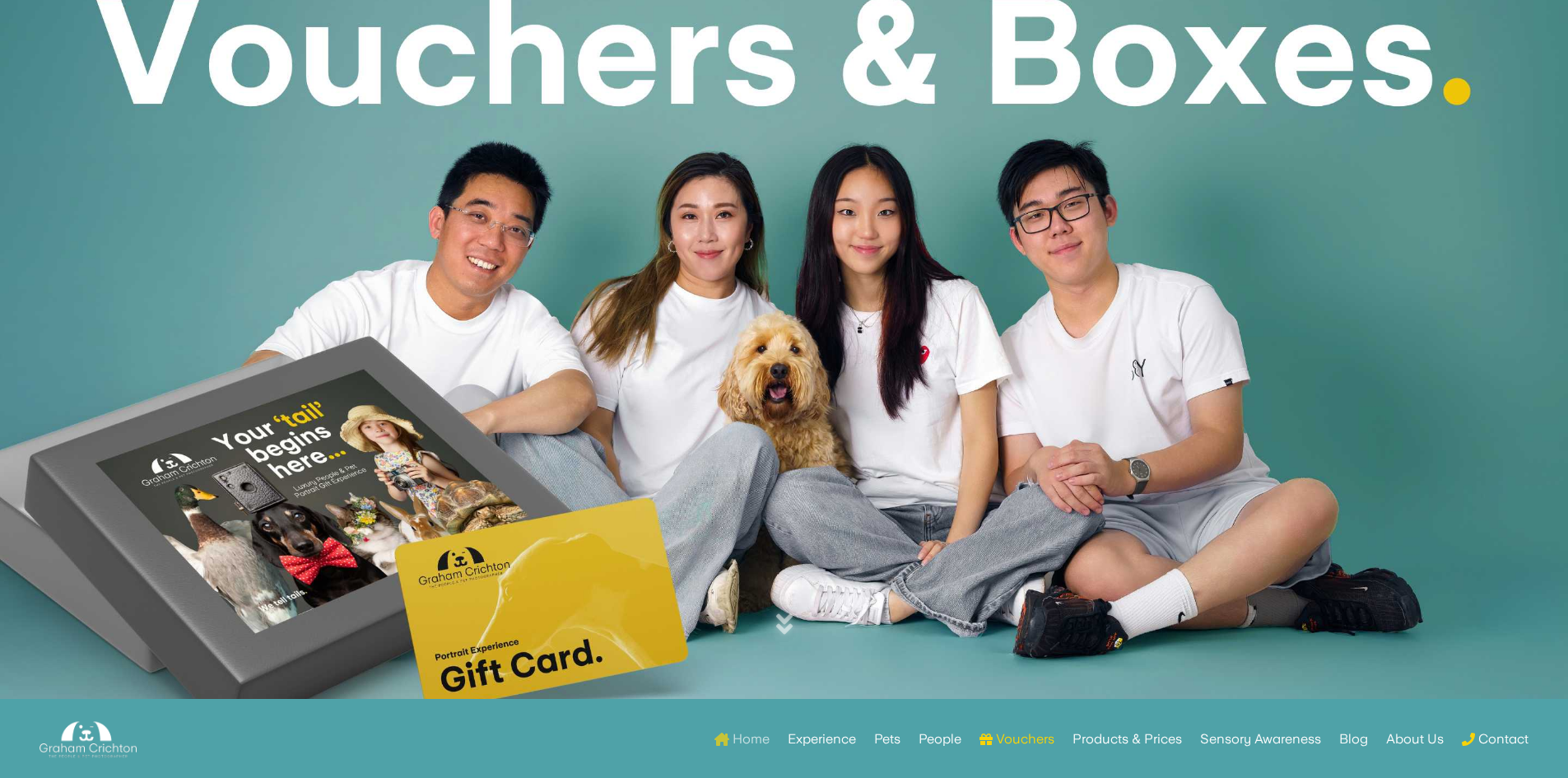
click at [745, 730] on link "Home" at bounding box center [742, 739] width 55 height 64
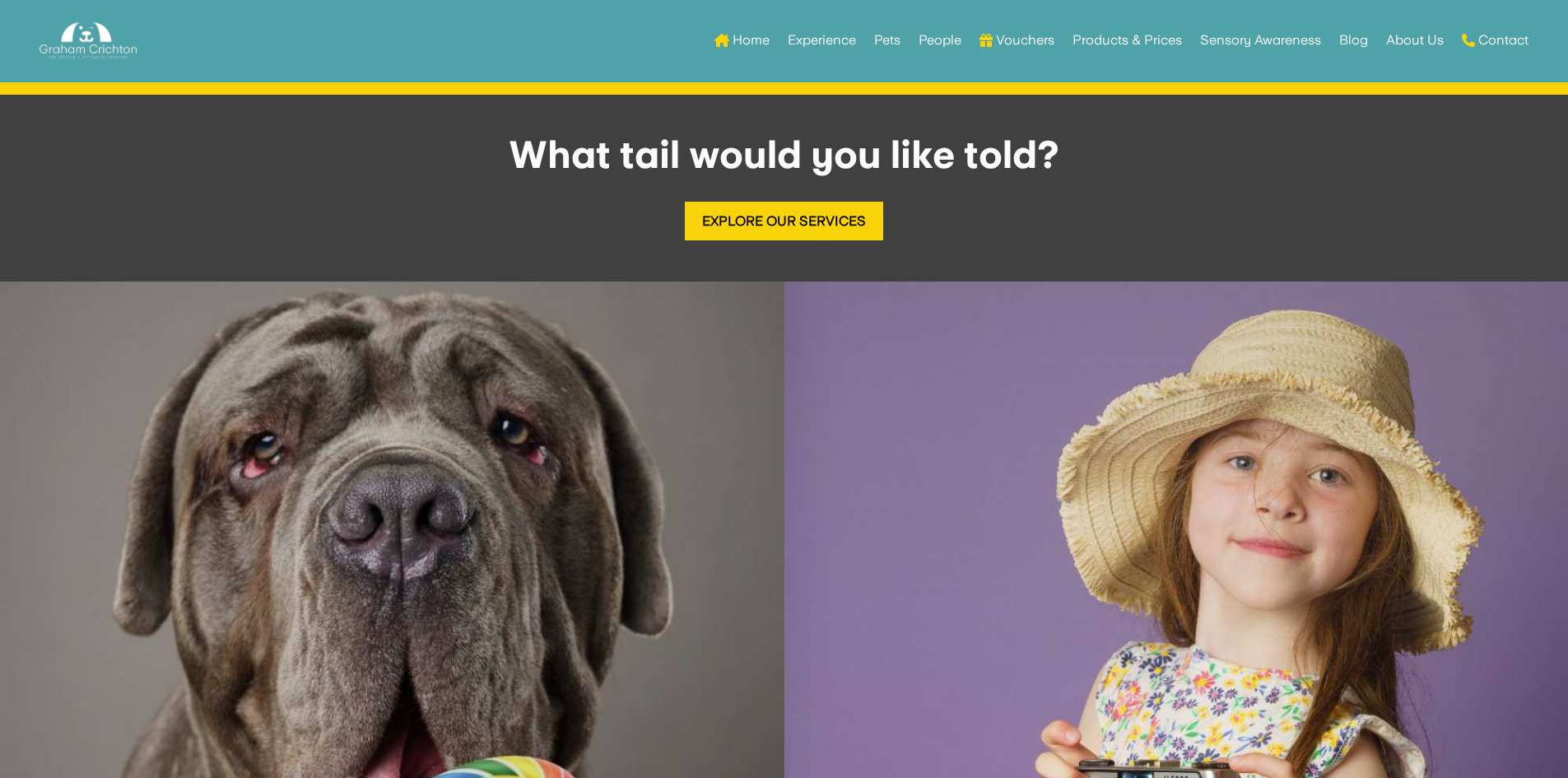
scroll to position [2058, 0]
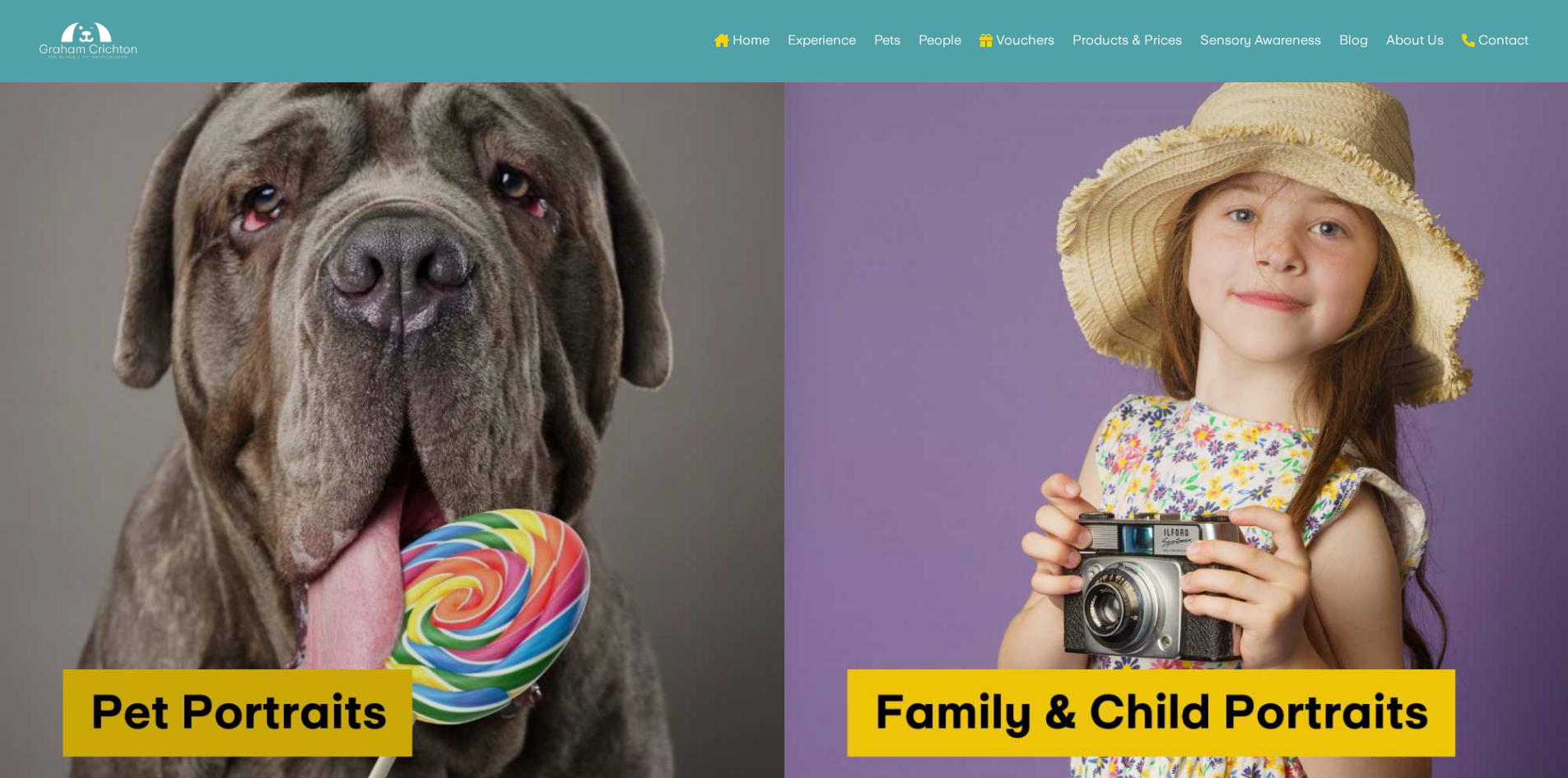
click at [519, 435] on img at bounding box center [392, 426] width 784 height 784
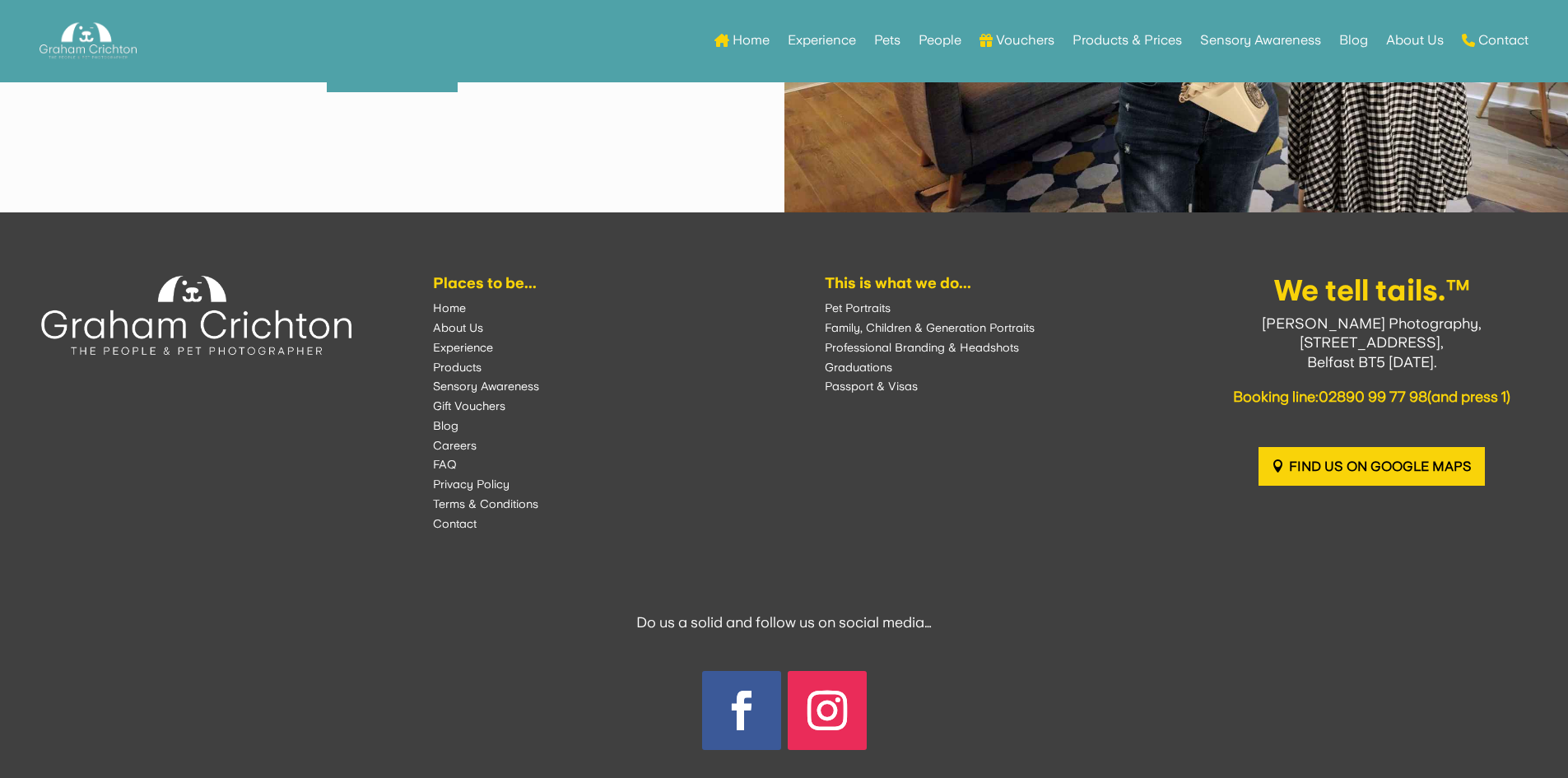
scroll to position [10133, 0]
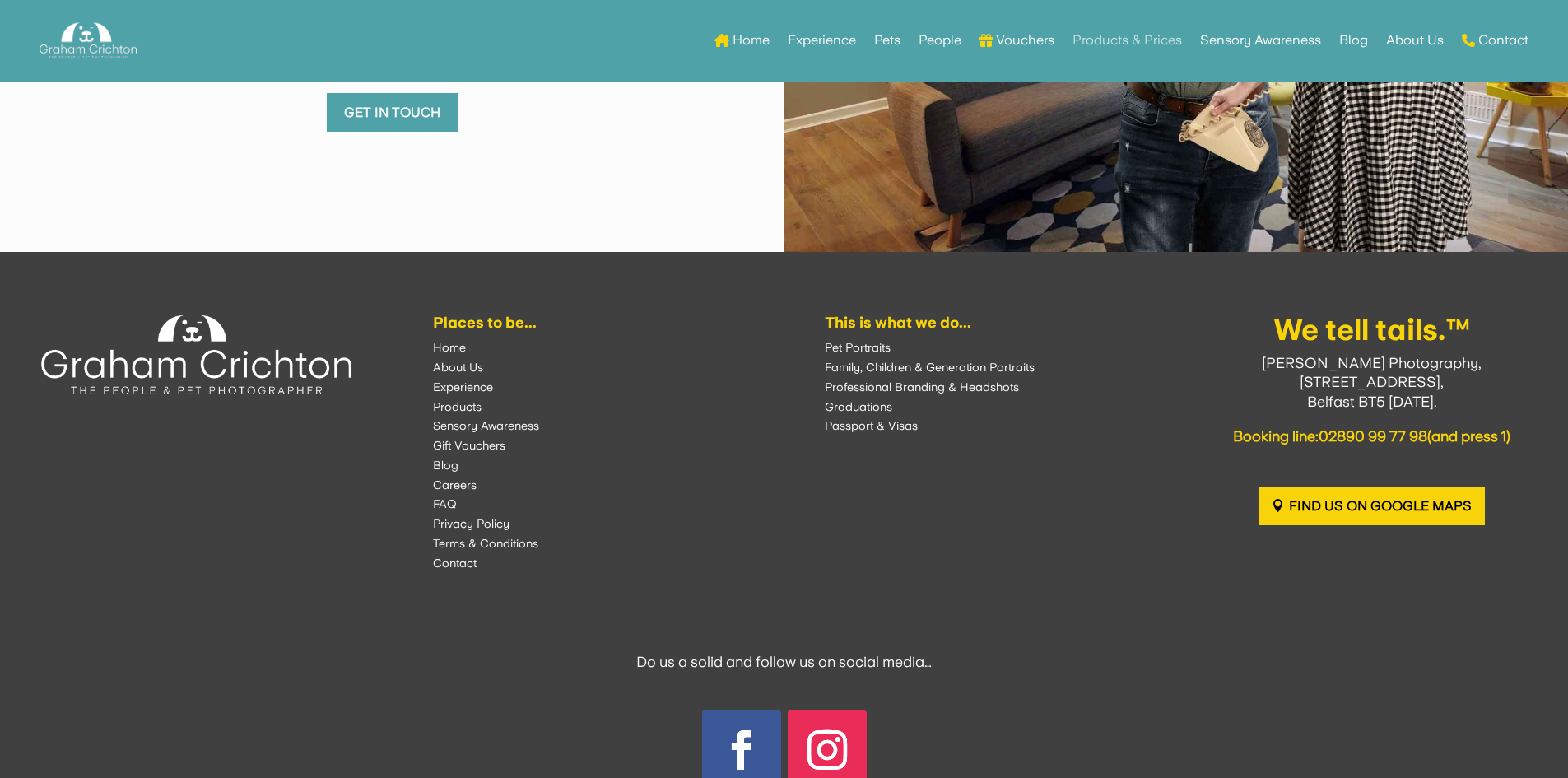
click at [1143, 40] on link "Products & Prices" at bounding box center [1128, 40] width 109 height 64
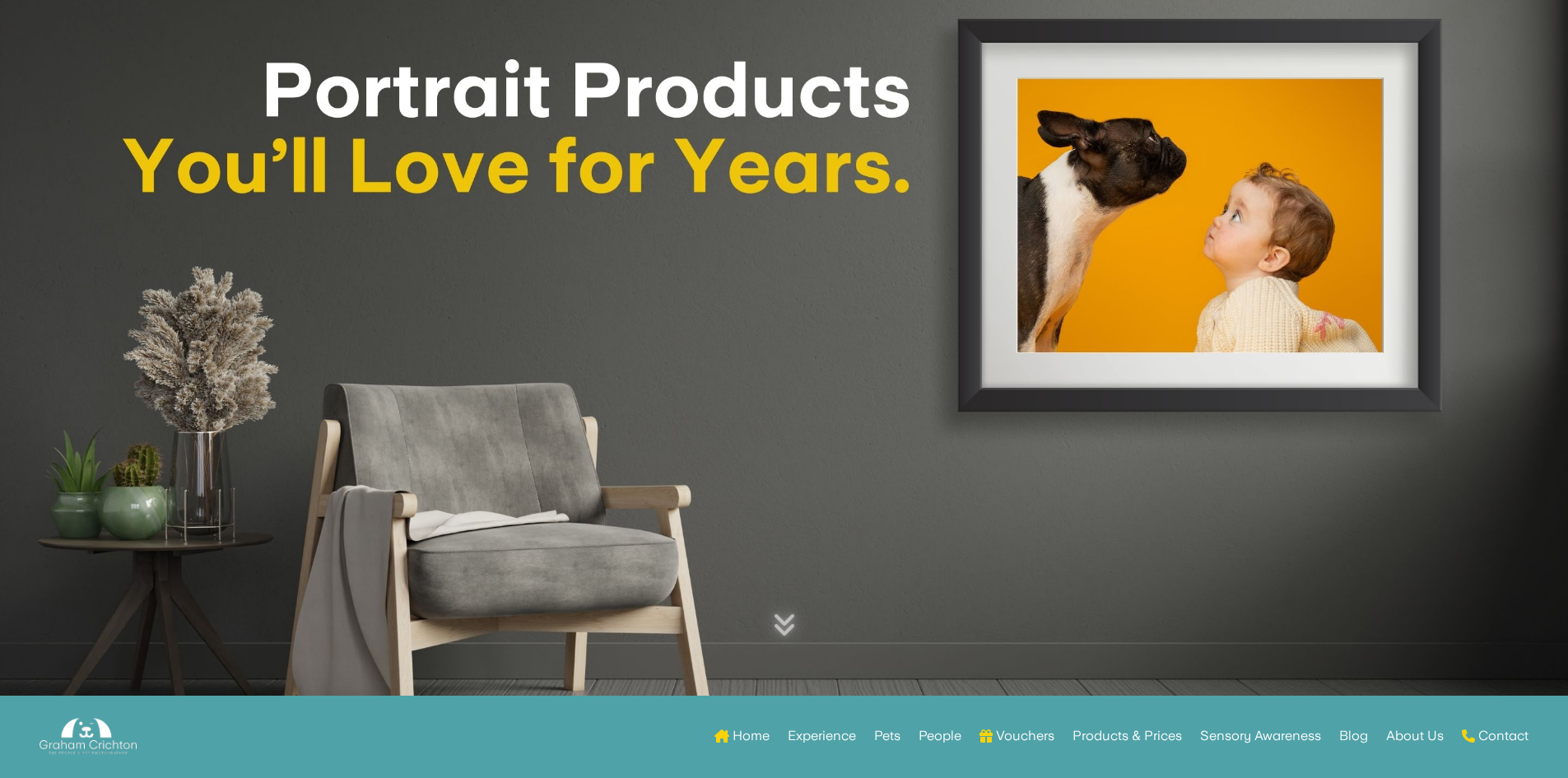
click at [1422, 740] on link "About Us" at bounding box center [1415, 739] width 57 height 64
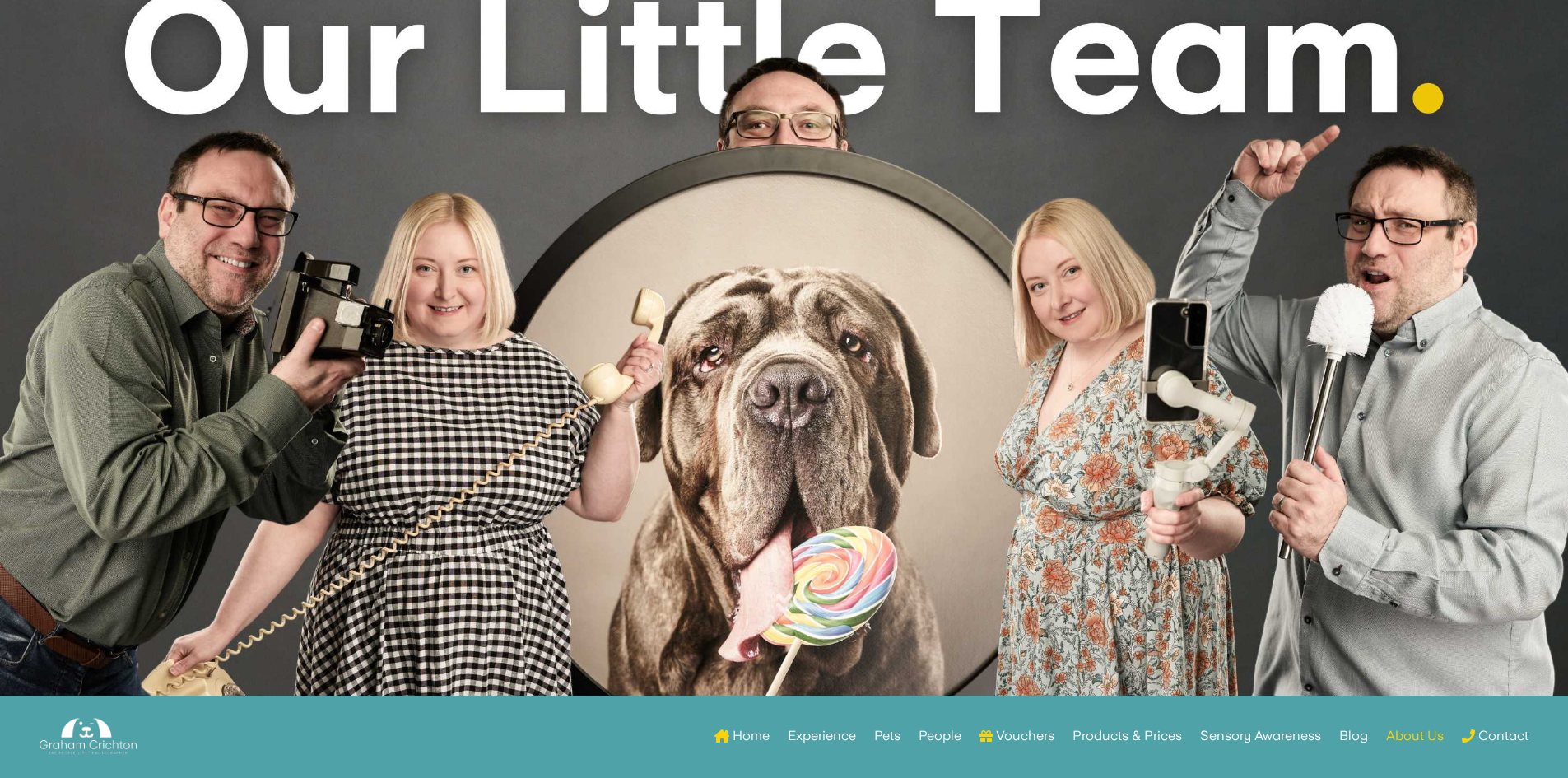
click at [1502, 737] on link "Contact" at bounding box center [1495, 739] width 67 height 64
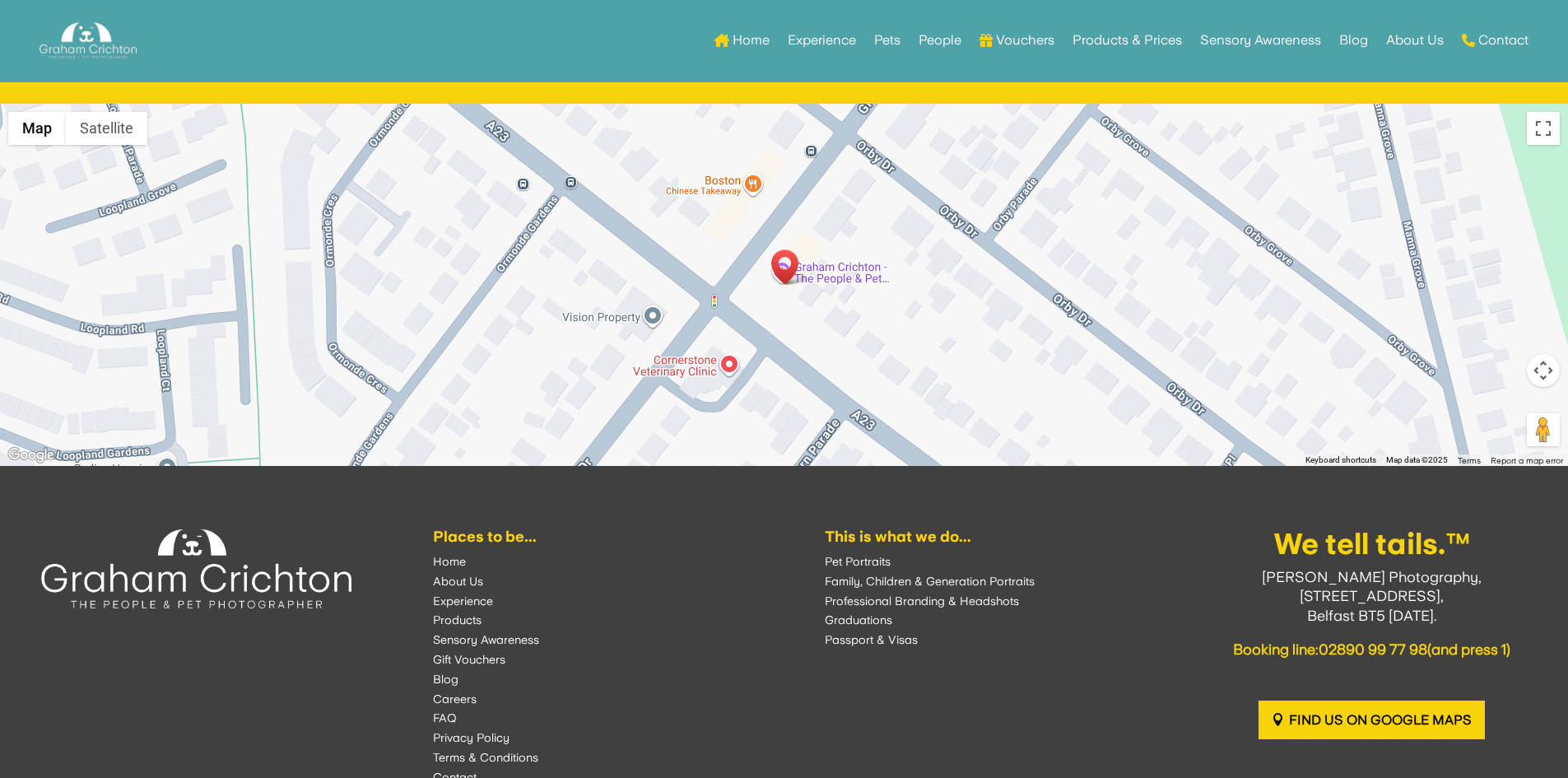
scroll to position [2032, 0]
